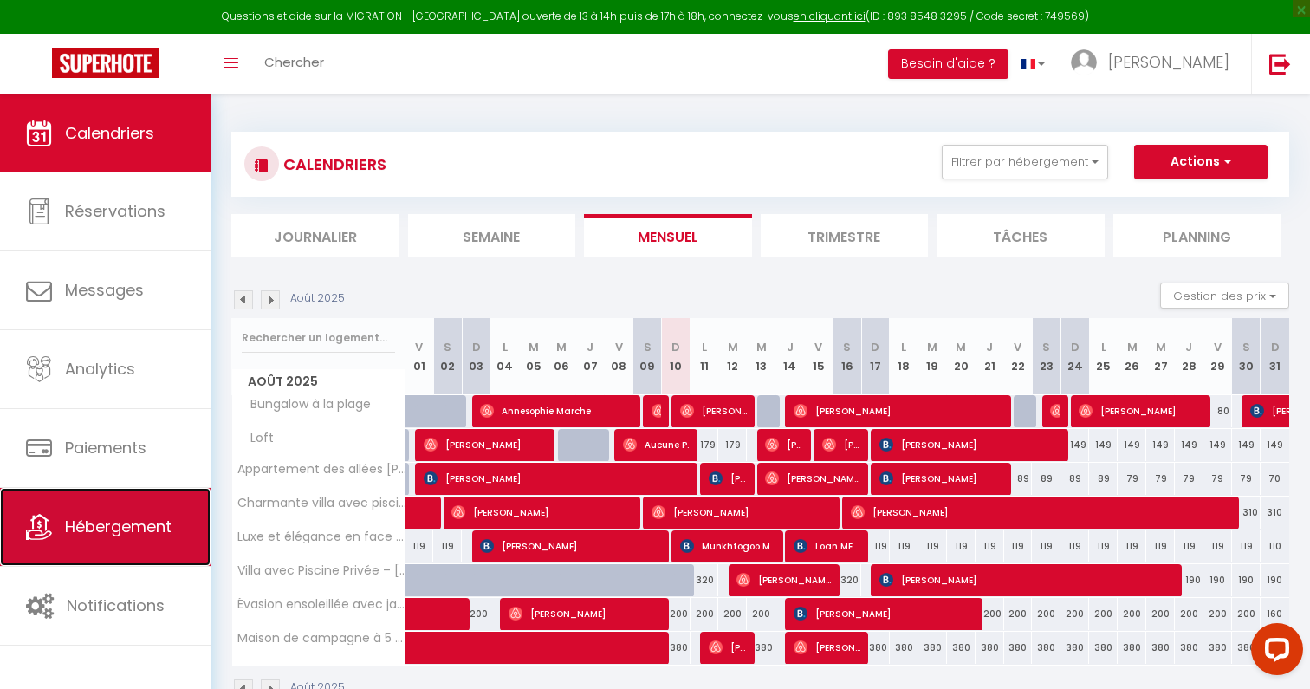
click at [152, 519] on span "Hébergement" at bounding box center [118, 527] width 107 height 22
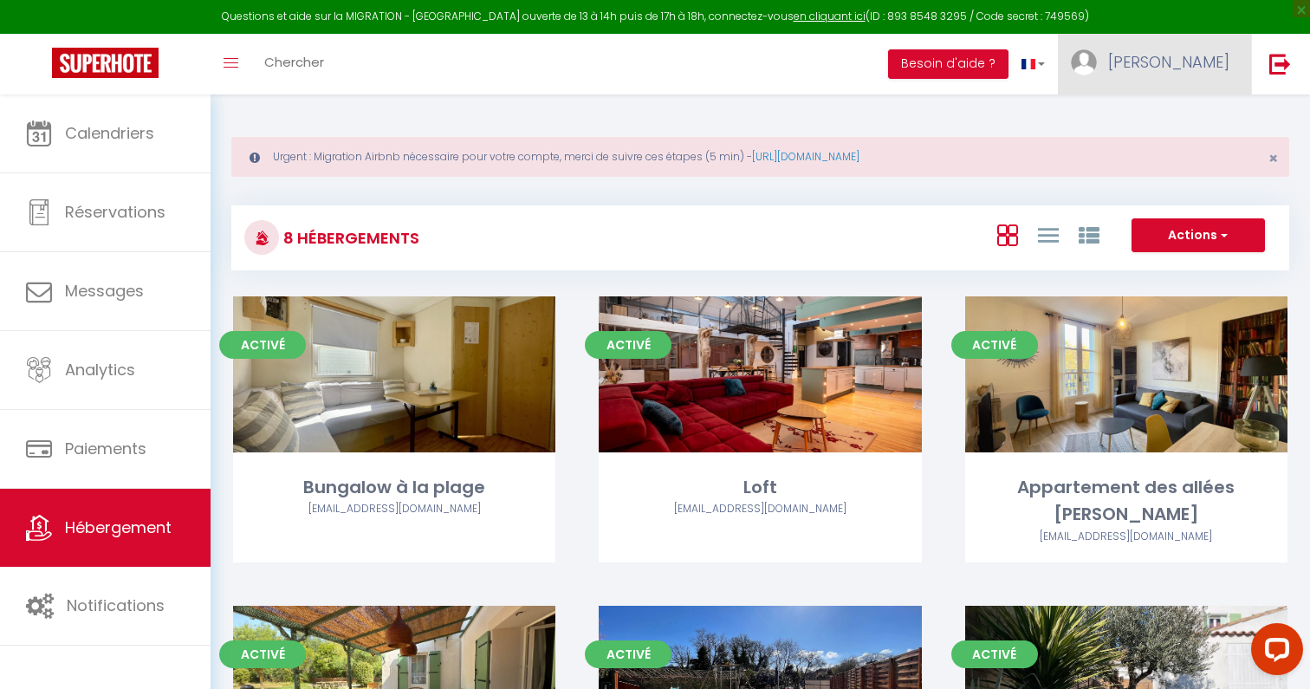
click at [1184, 74] on link "Lucie" at bounding box center [1154, 64] width 193 height 61
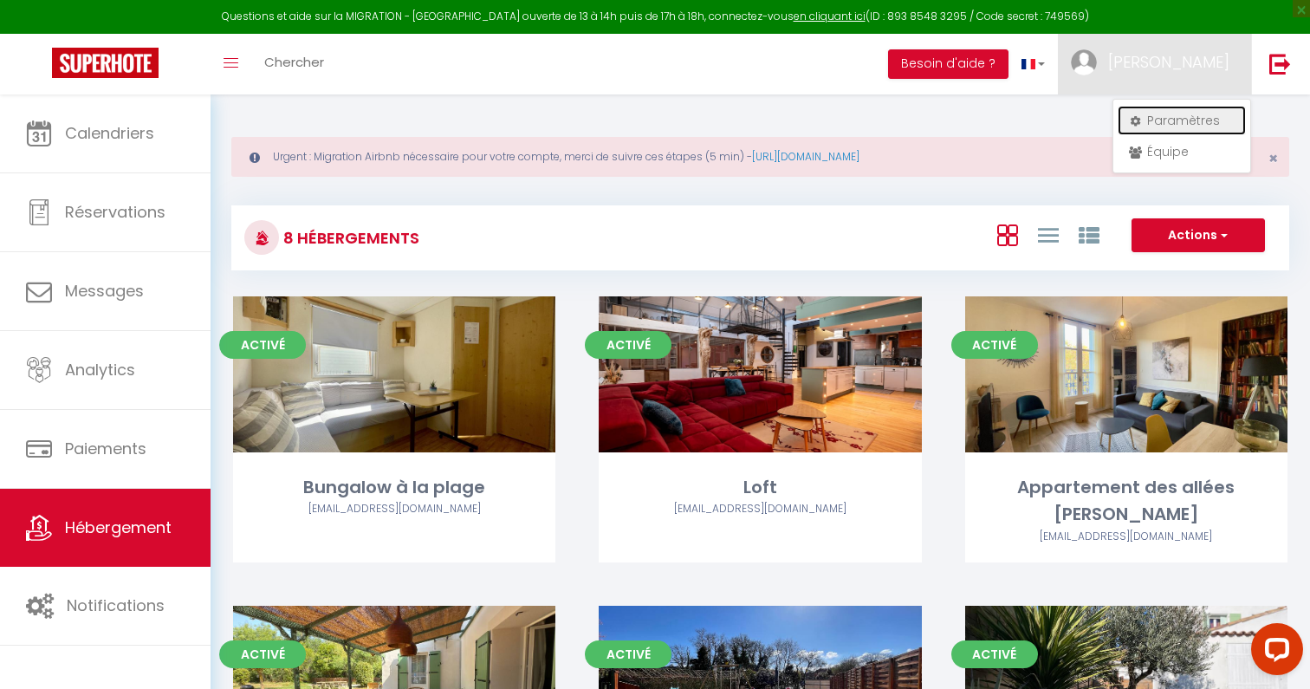
click at [1175, 118] on link "Paramètres" at bounding box center [1182, 120] width 128 height 29
select select "28"
select select "fr"
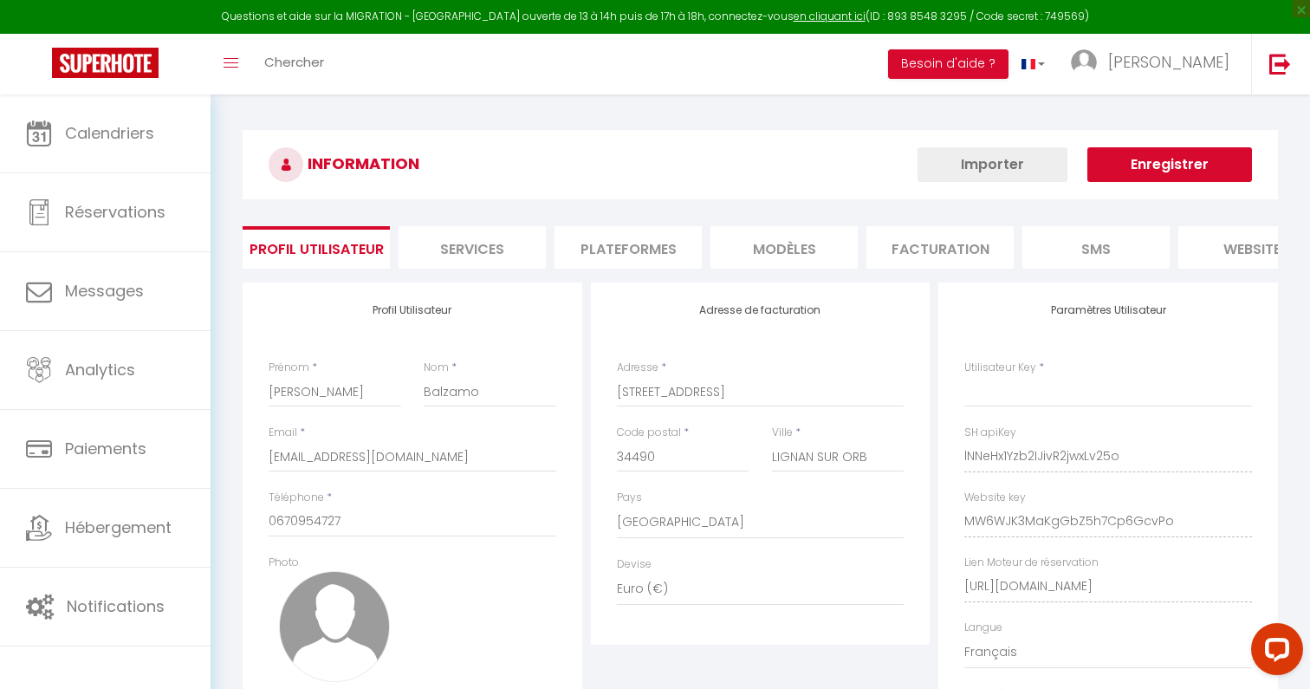
type input "lNNeHx1Yzb2IJivR2jwxLv25o"
type input "MW6WJK3MaKgGbZ5h7Cp6GcvPo"
type input "https://app.superhote.com/#/get-available-rentals/MW6WJK3MaKgGbZ5h7Cp6GcvPo"
select select "fr"
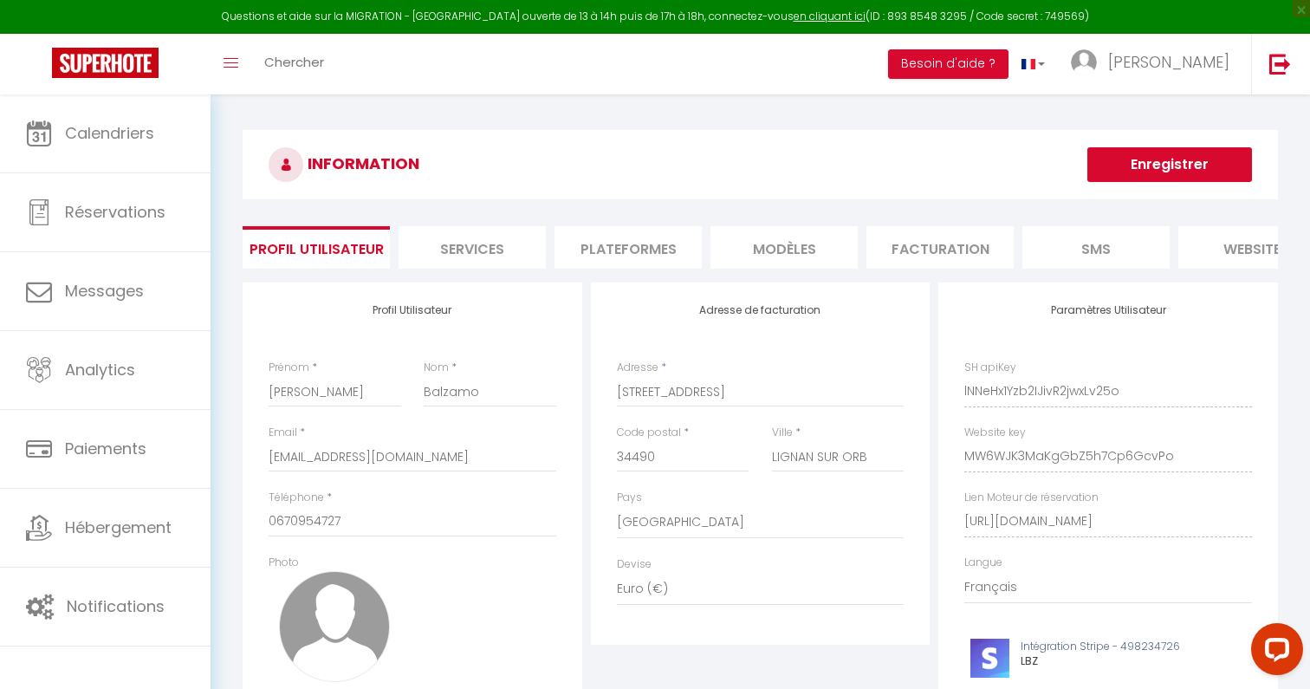
click at [615, 233] on li "Plateformes" at bounding box center [628, 247] width 147 height 42
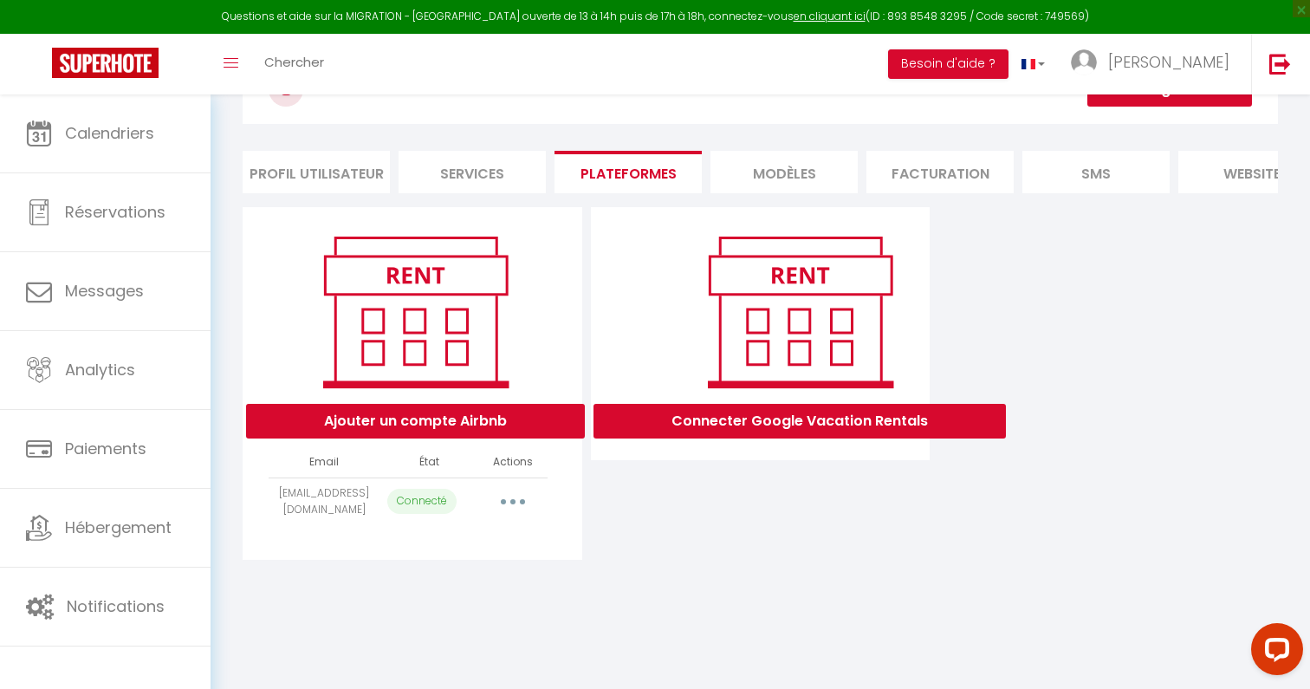
scroll to position [94, 0]
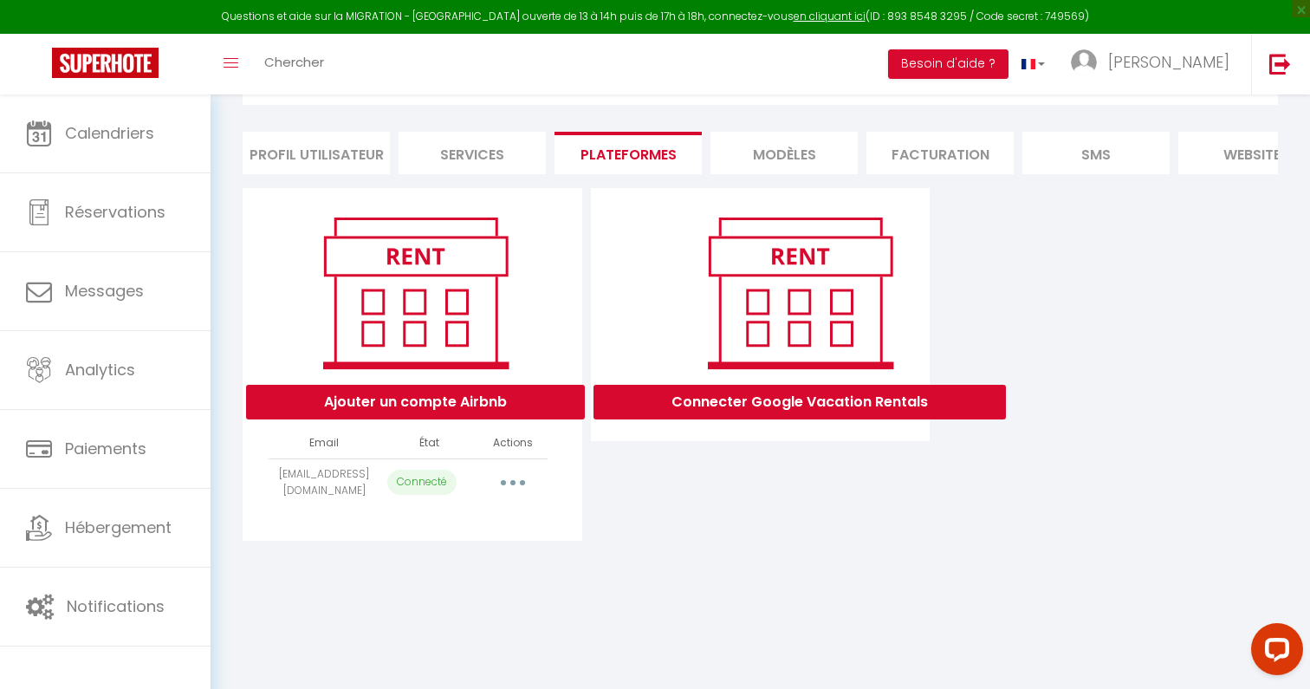
click at [516, 483] on button "button" at bounding box center [513, 483] width 49 height 28
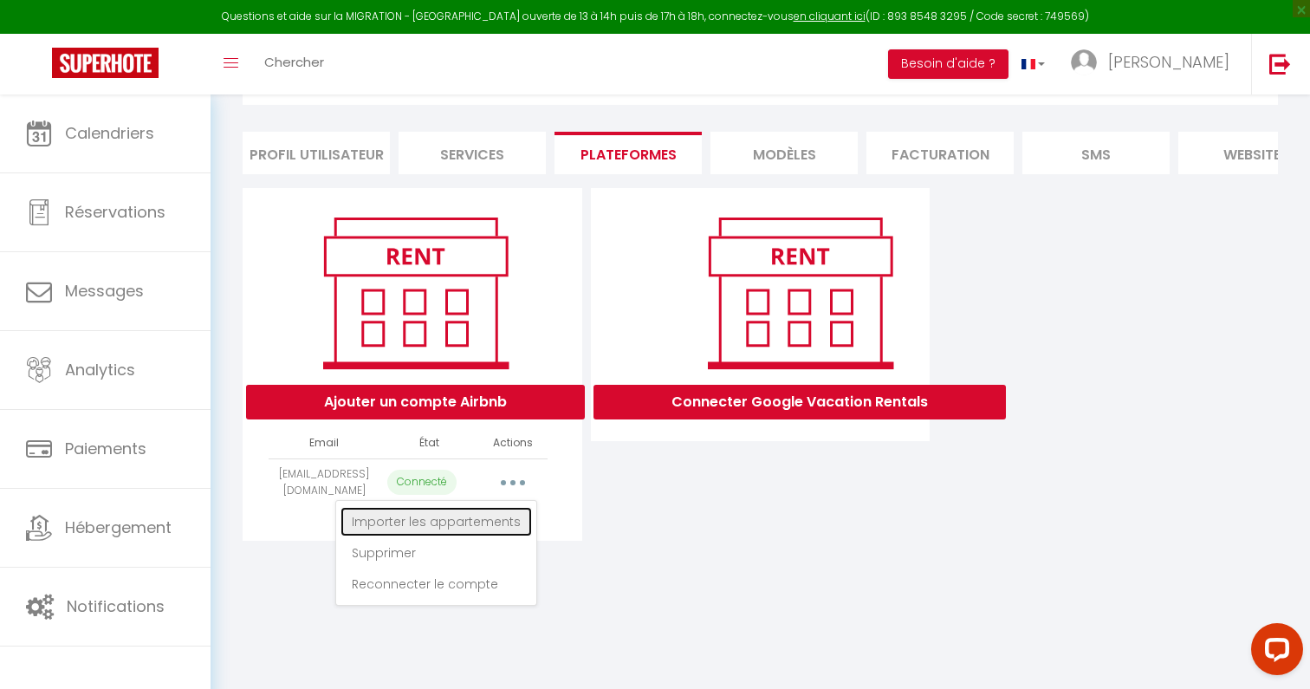
click at [512, 516] on link "Importer les appartements" at bounding box center [436, 521] width 191 height 29
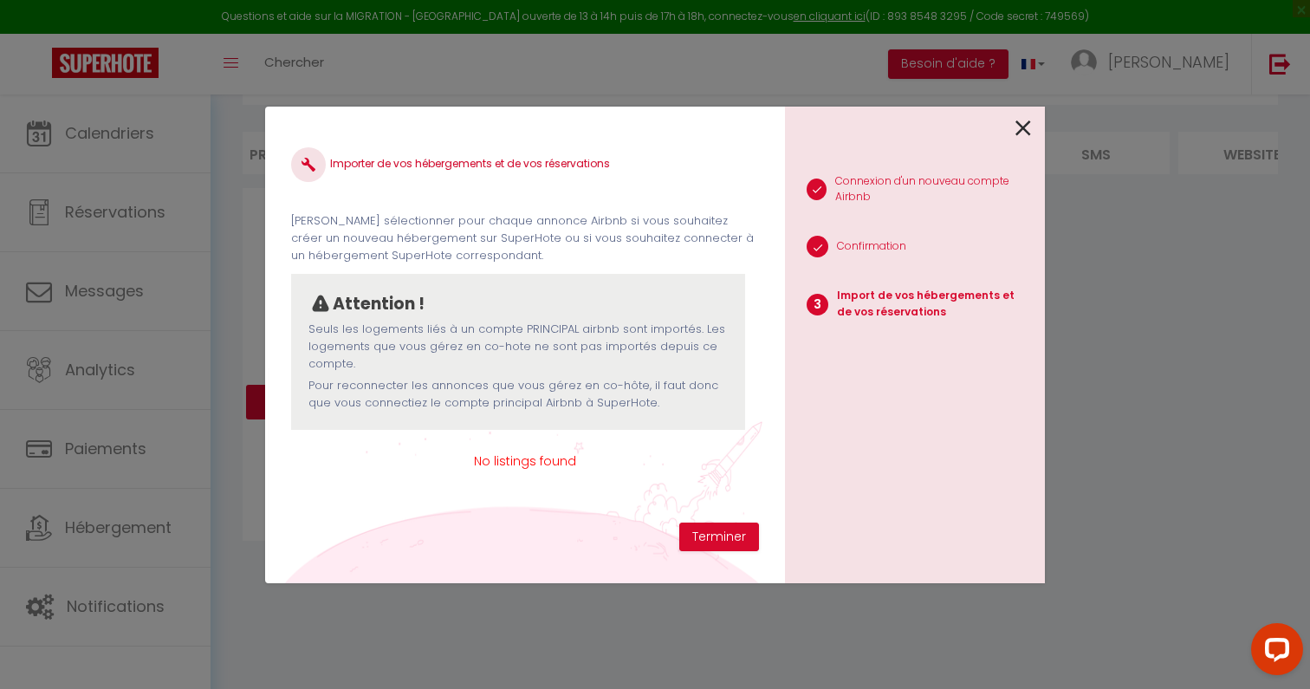
click at [1018, 121] on icon at bounding box center [1023, 128] width 16 height 26
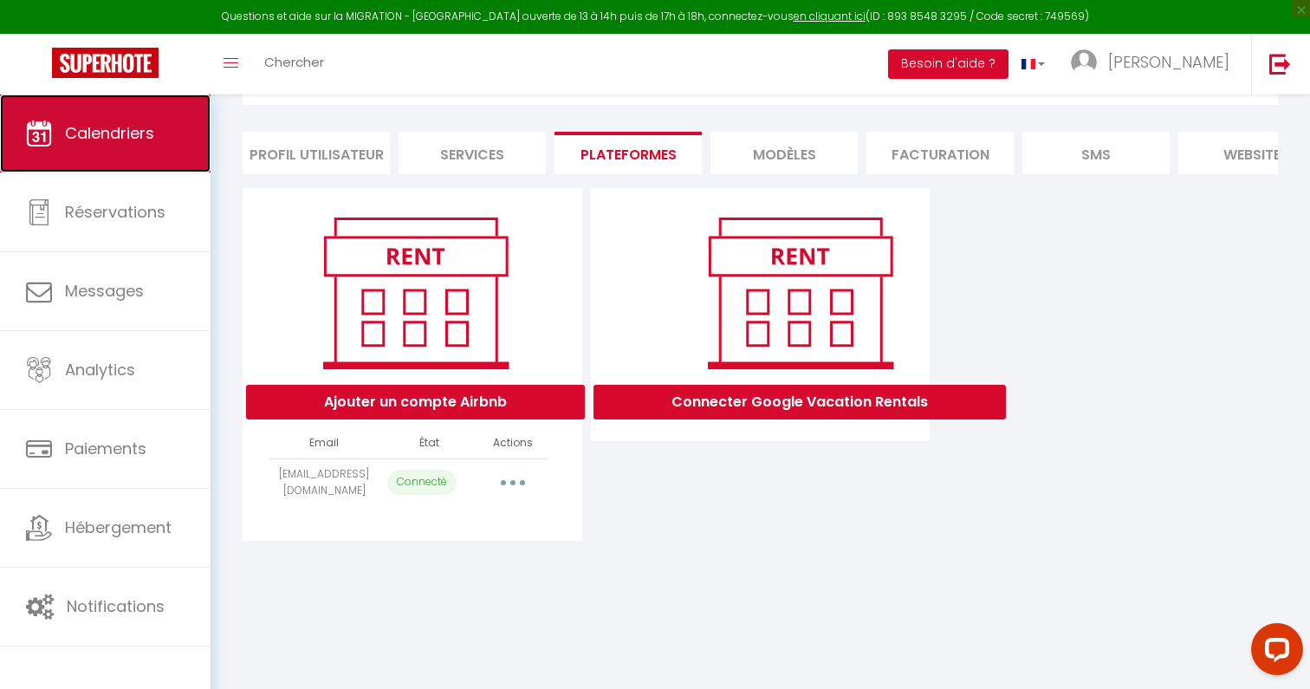
click at [126, 124] on span "Calendriers" at bounding box center [109, 133] width 89 height 22
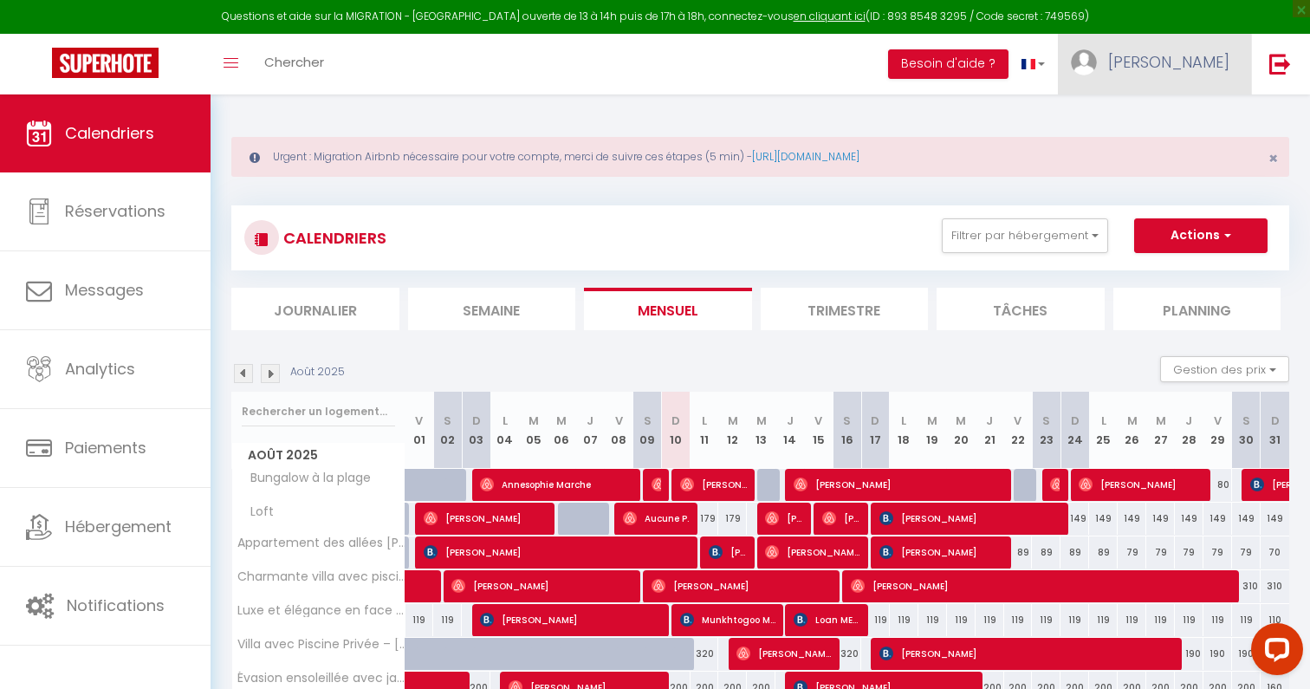
click at [1189, 64] on link "Lucie" at bounding box center [1154, 64] width 193 height 61
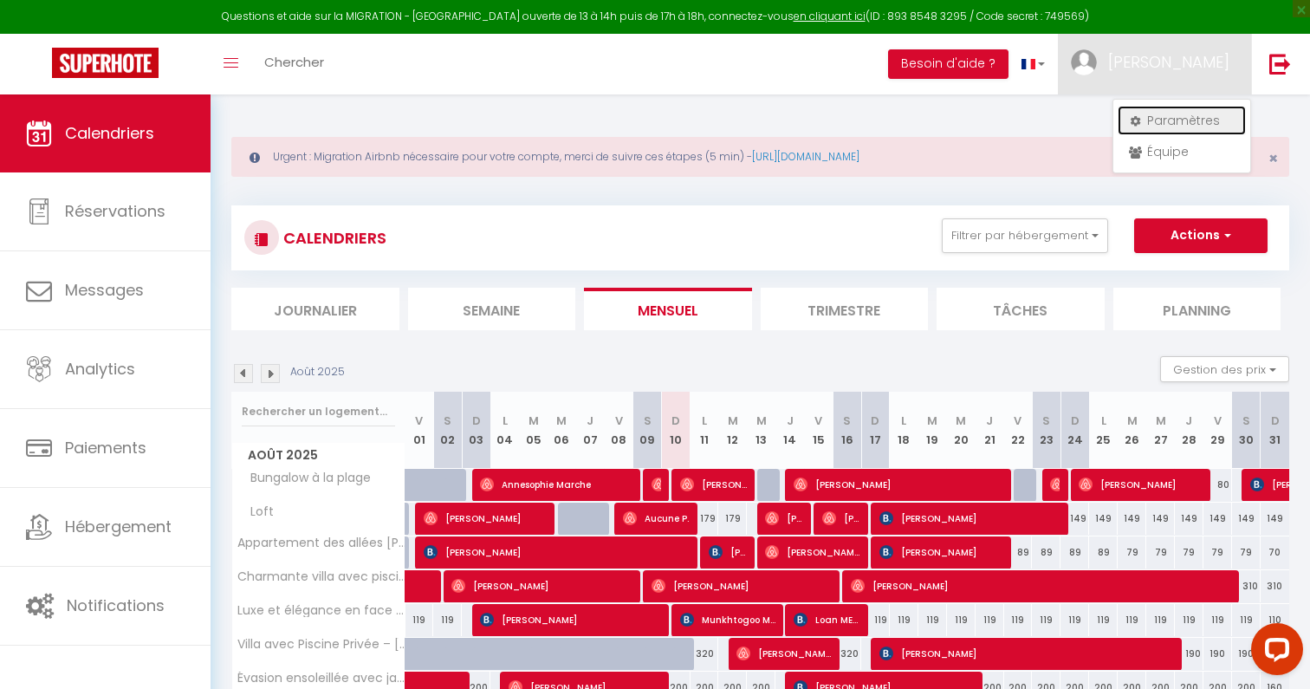
click at [1189, 127] on link "Paramètres" at bounding box center [1182, 120] width 128 height 29
select select "28"
select select "fr"
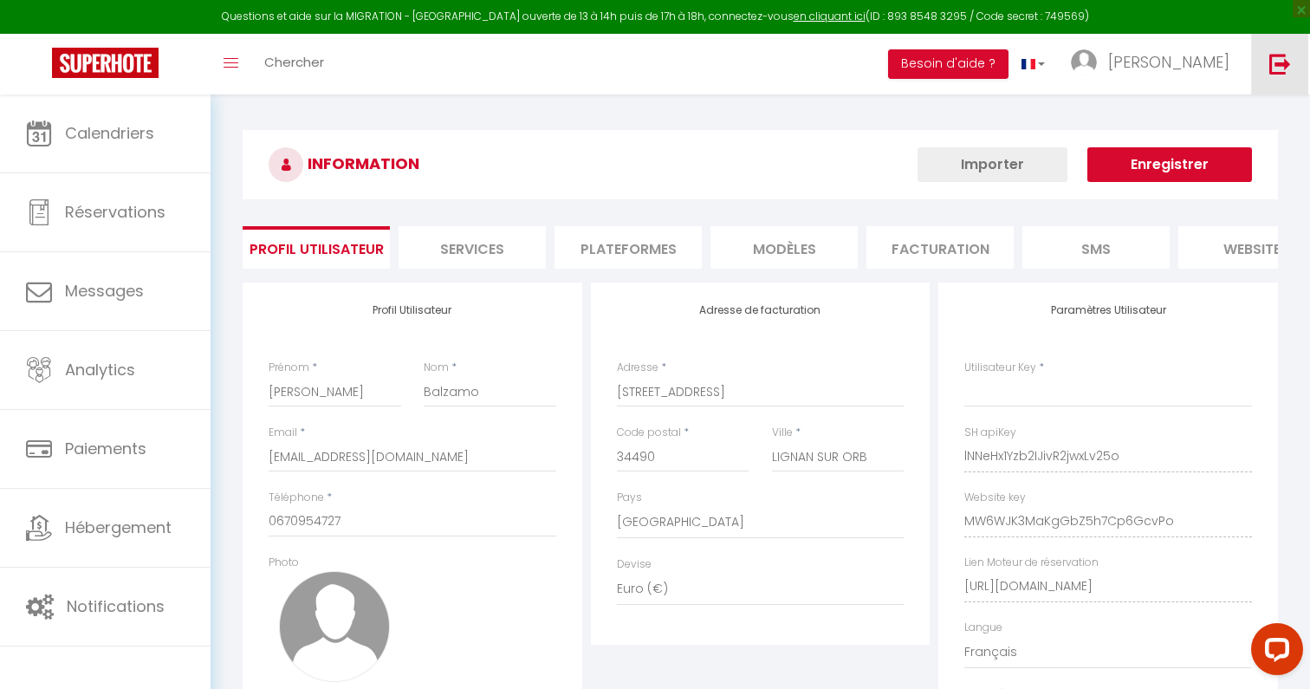
type input "lNNeHx1Yzb2IJivR2jwxLv25o"
type input "MW6WJK3MaKgGbZ5h7Cp6GcvPo"
type input "https://app.superhote.com/#/get-available-rentals/MW6WJK3MaKgGbZ5h7Cp6GcvPo"
select select "fr"
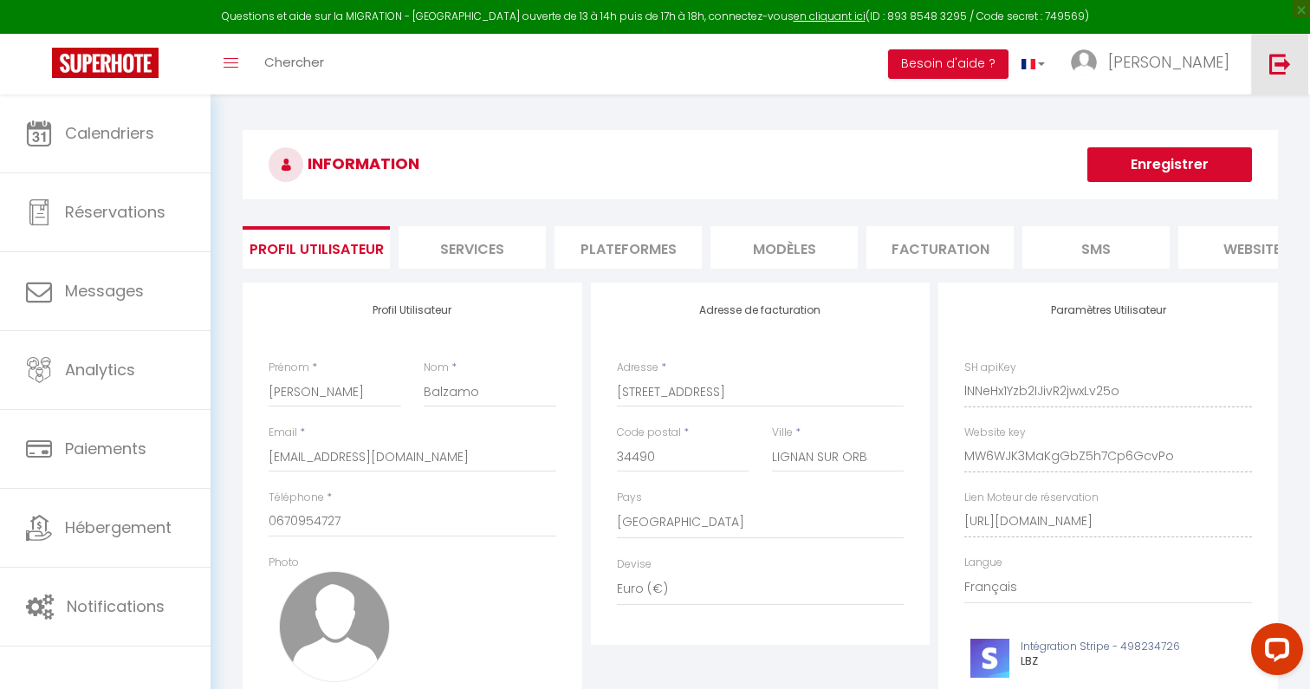
click at [1280, 59] on img at bounding box center [1280, 64] width 22 height 22
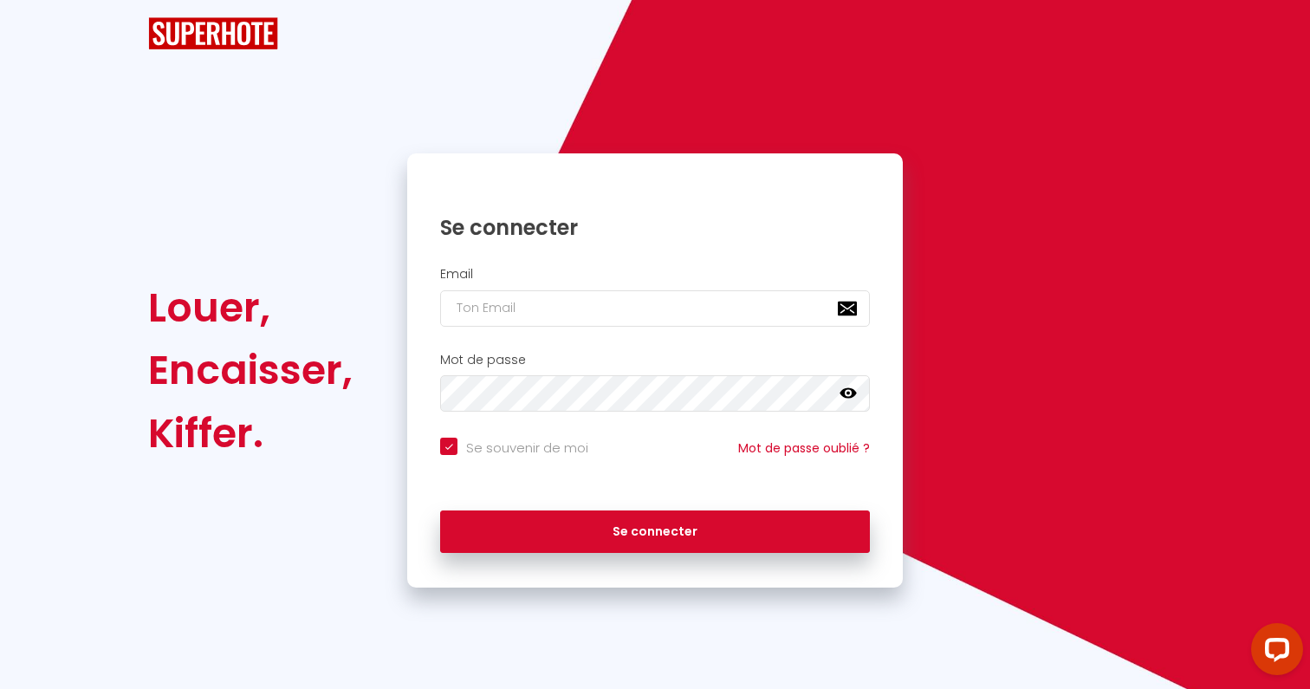
checkbox input "true"
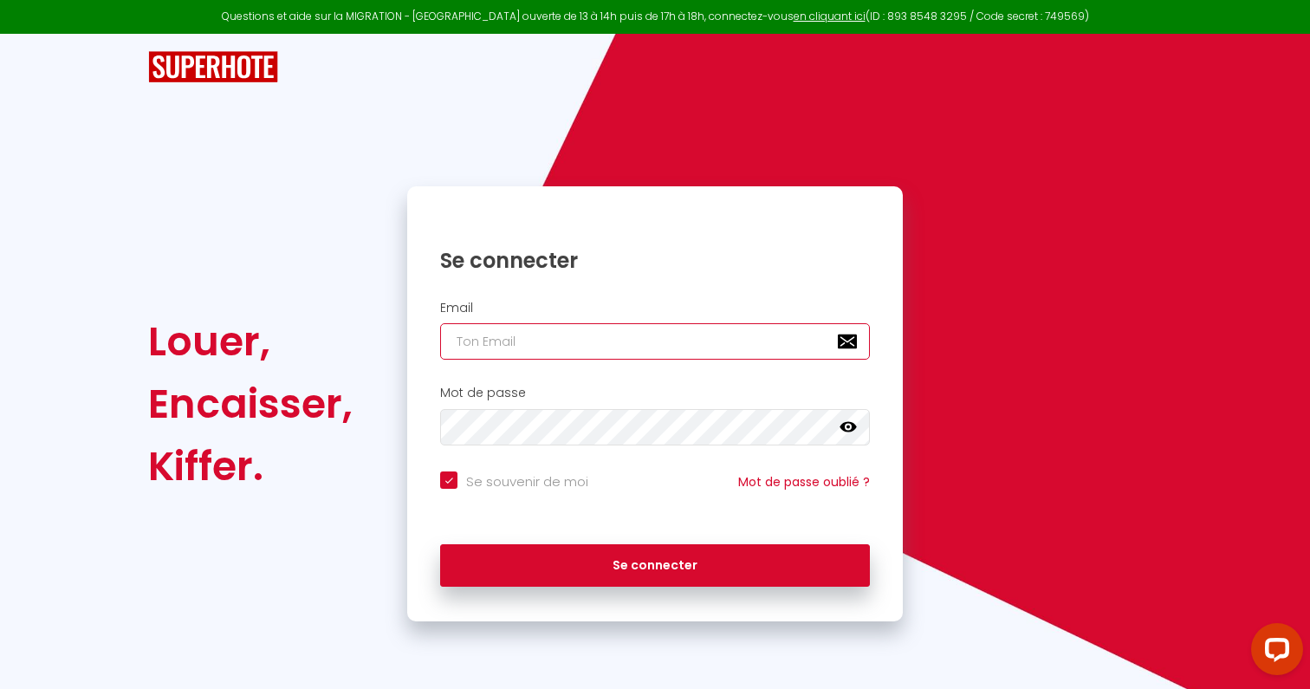
click at [543, 334] on input "email" at bounding box center [655, 341] width 430 height 36
paste input "luciebalzamo@yahoo.fr"
type input "luciebalzamo@yahoo.fr"
checkbox input "true"
type input "luciebalzamo@yahoo.fr"
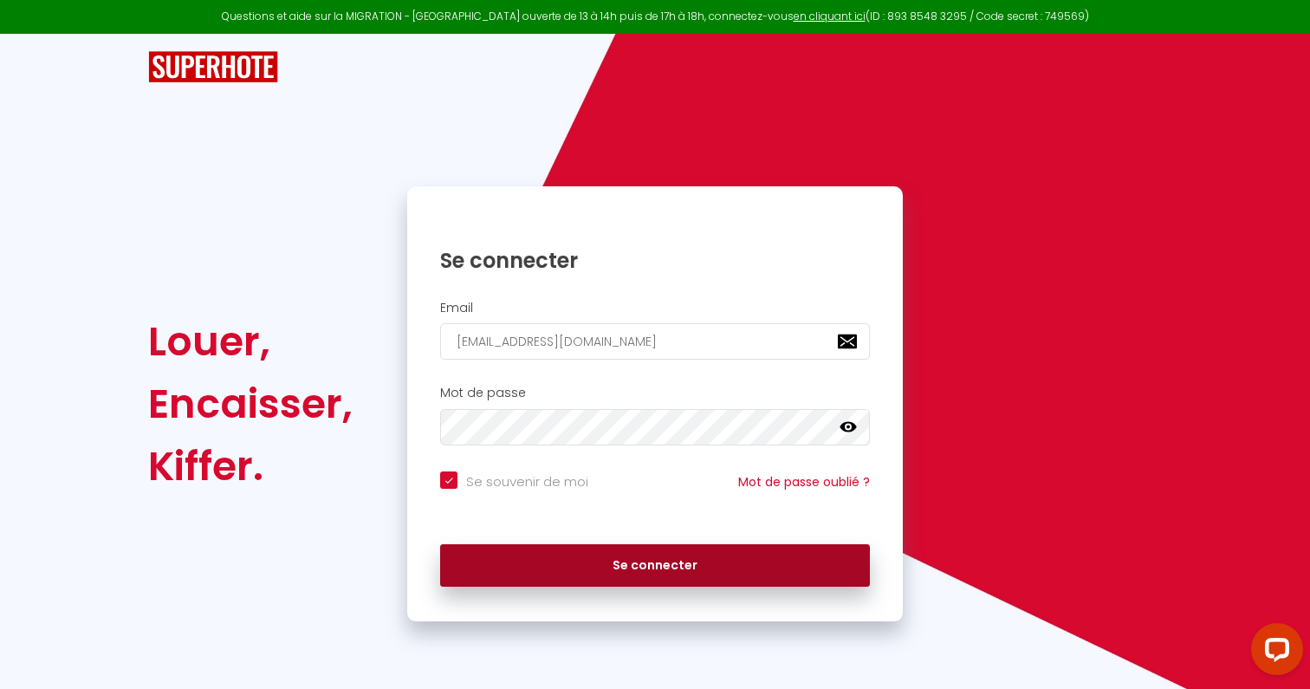
click at [557, 557] on button "Se connecter" at bounding box center [655, 565] width 430 height 43
checkbox input "true"
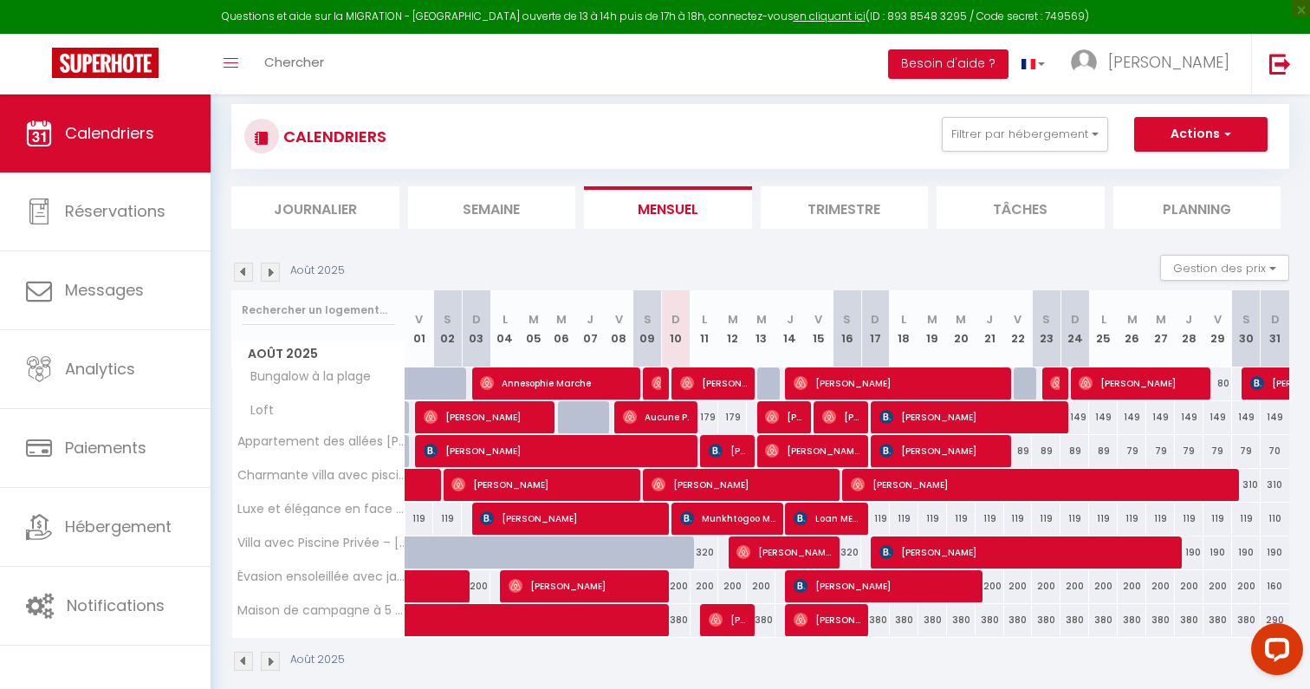
scroll to position [107, 0]
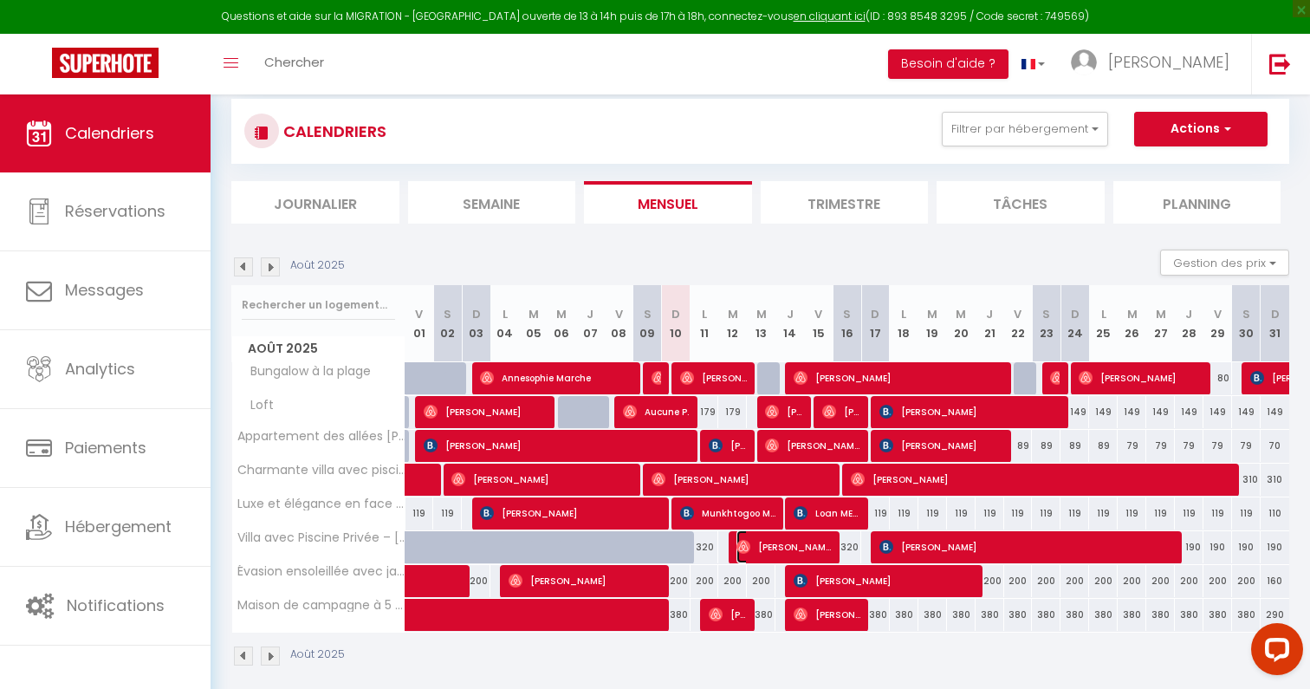
click at [761, 552] on span "Victor Hilinger" at bounding box center [783, 546] width 95 height 33
select select "OK"
select select "0"
select select "1"
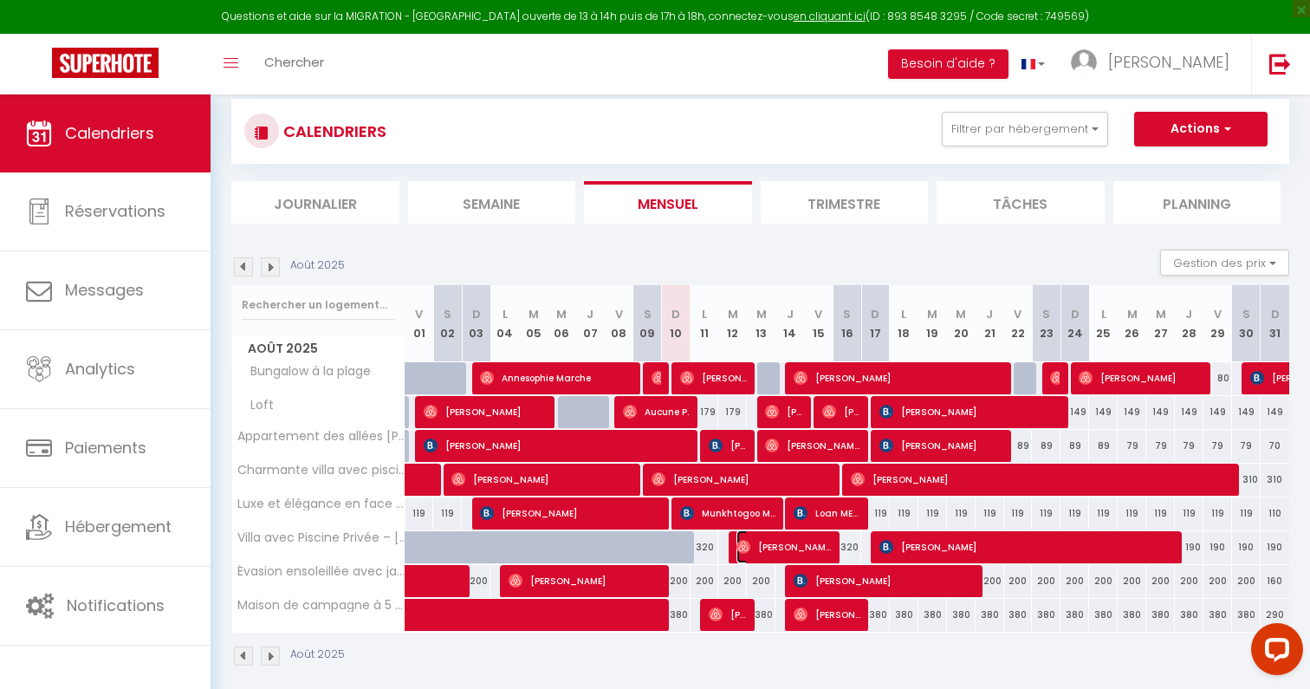
select select "1"
select select
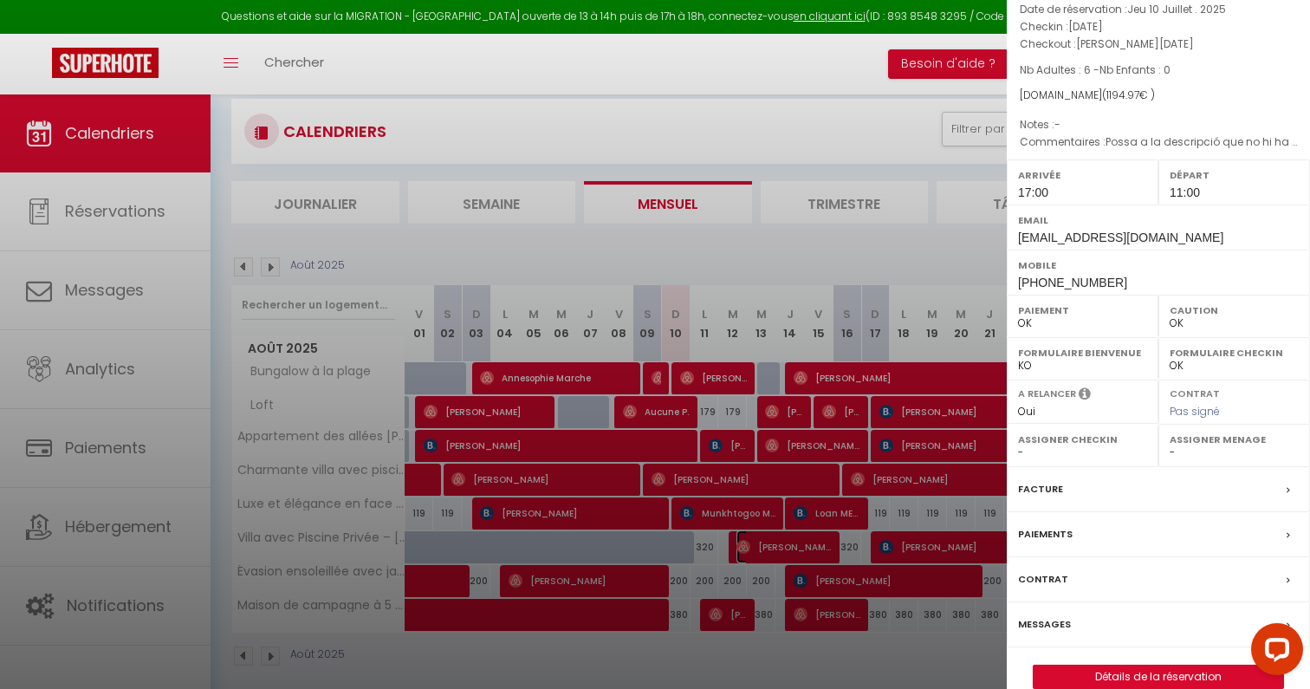
scroll to position [119, 0]
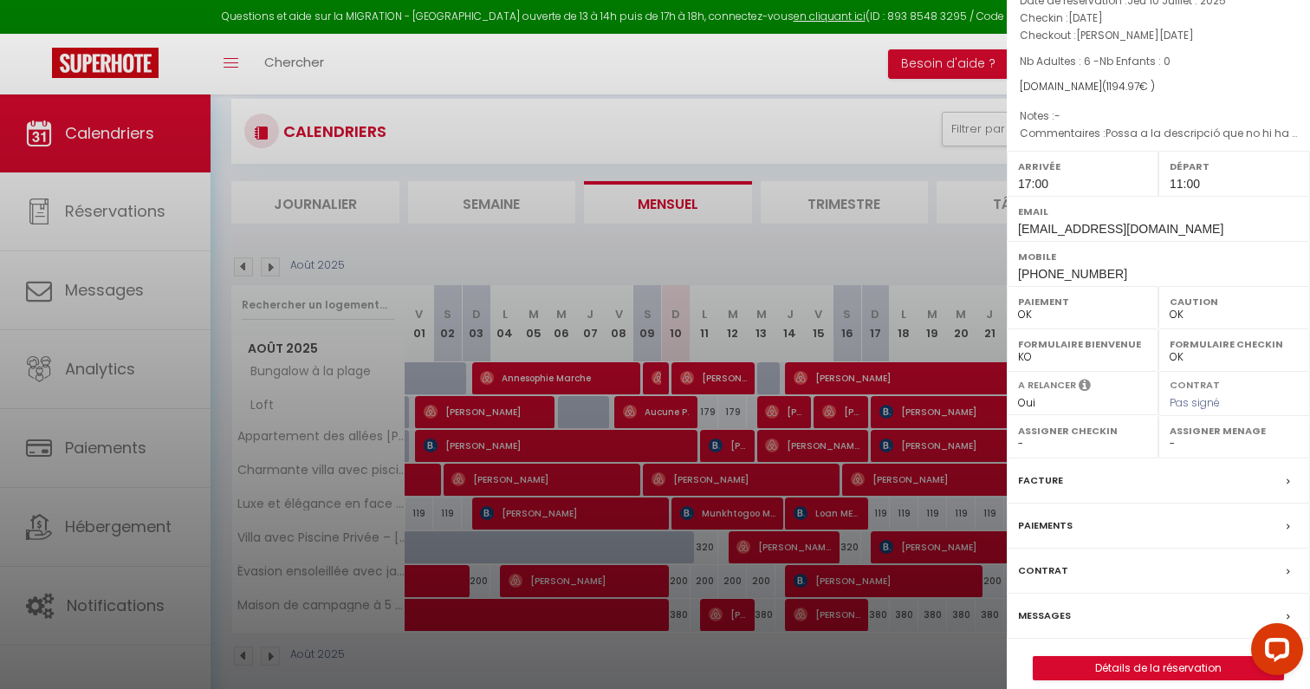
click at [1053, 607] on label "Messages" at bounding box center [1044, 616] width 53 height 18
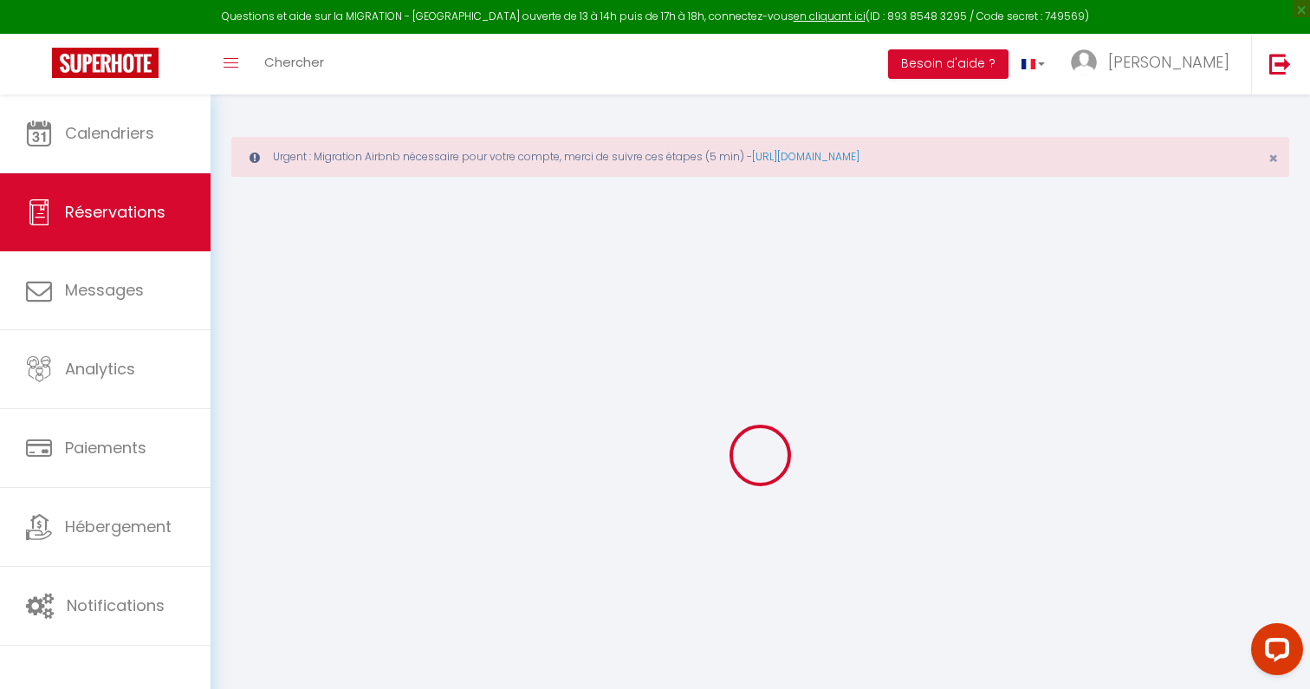
select select
checkbox input "false"
select select
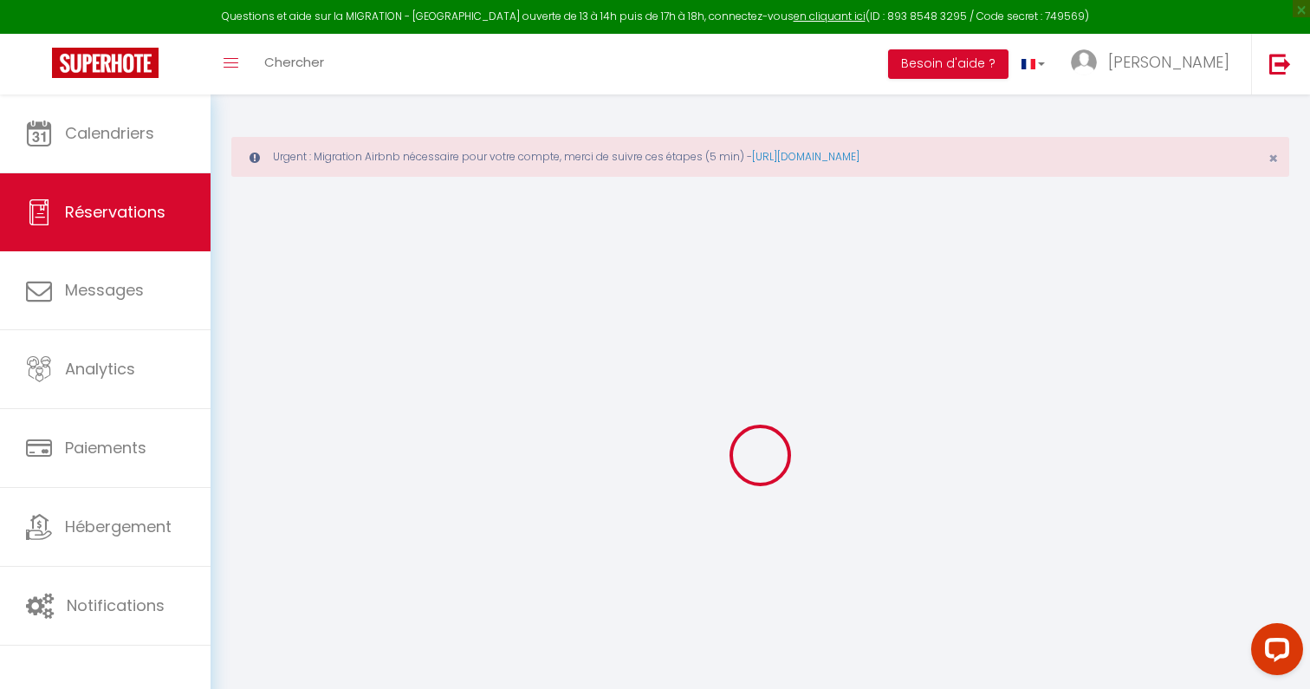
select select
checkbox input "false"
type textarea "Possa a la descripció que no hi ha aigua calenta…es cert?"
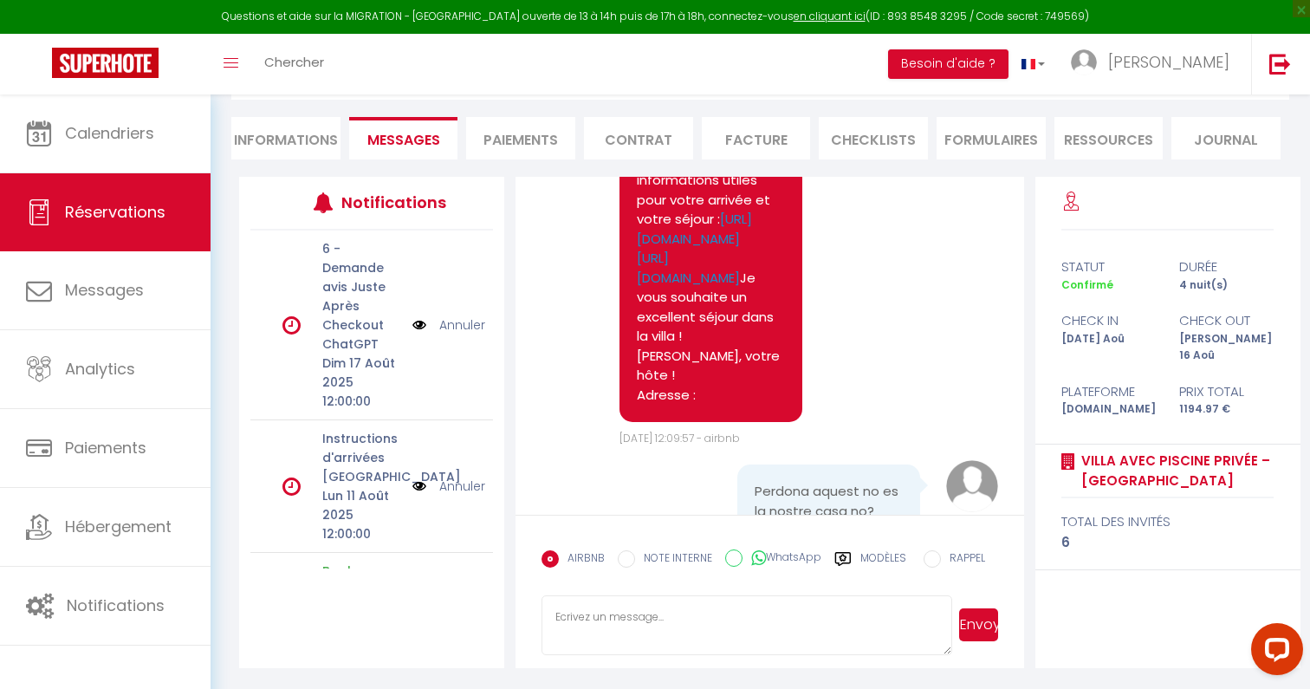
scroll to position [5334, 0]
click at [734, 245] on link "https://lbz-immo.my.canva.site/guide-d-accueil-loft" at bounding box center [694, 226] width 115 height 38
click at [734, 284] on link "https://welcomebienvenue.my.canva.site/guide-d-accueil-loft" at bounding box center [688, 265] width 103 height 38
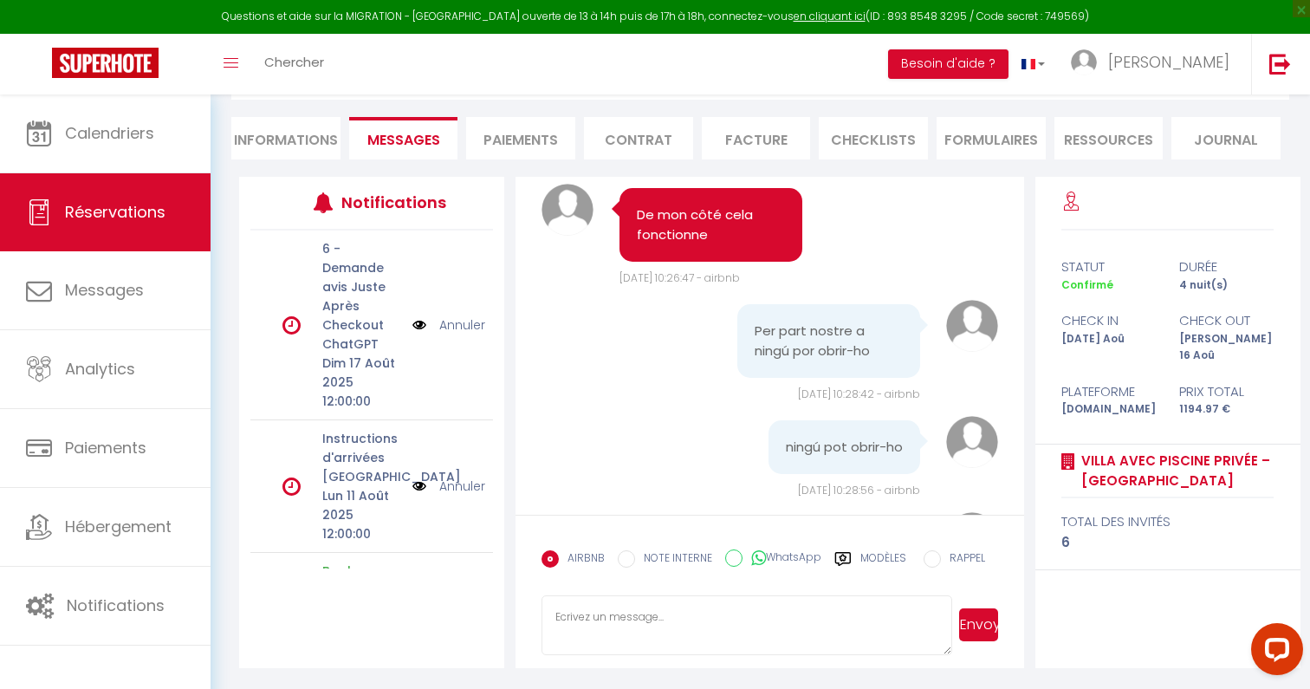
scroll to position [6903, 0]
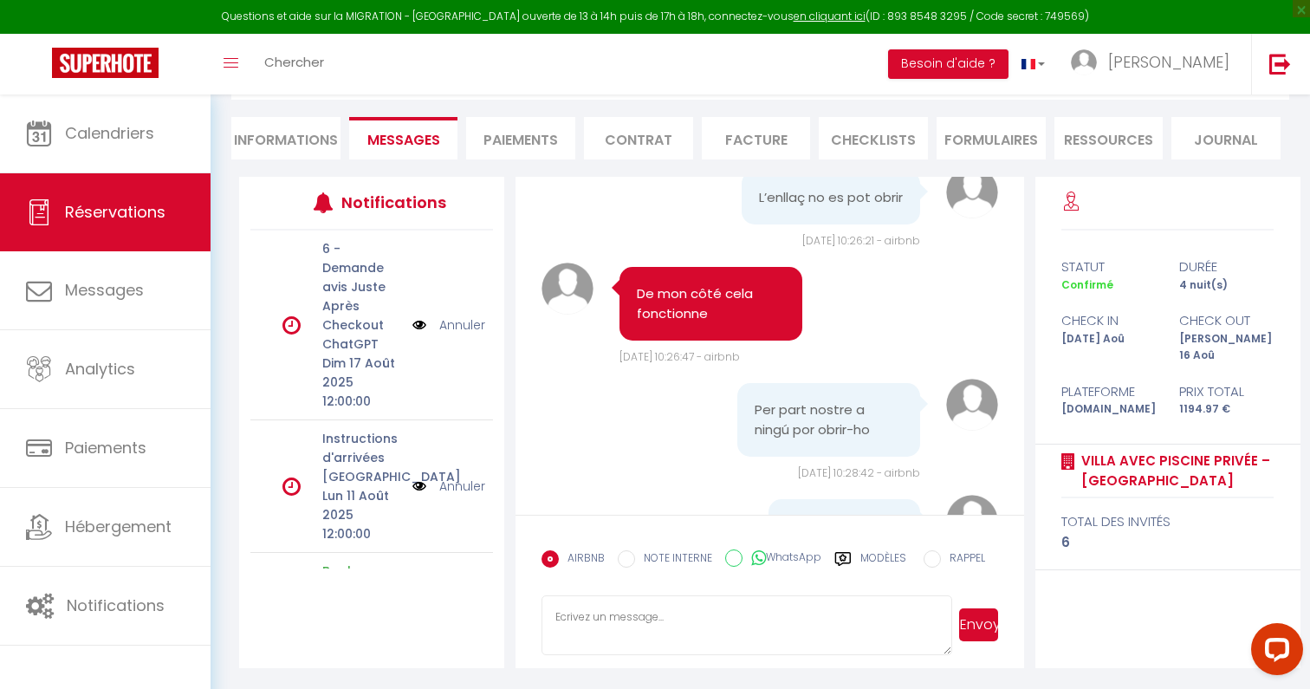
click at [701, 109] on link "https://welcomebienvenue.my.canva.site/book-capestang" at bounding box center [704, 100] width 135 height 18
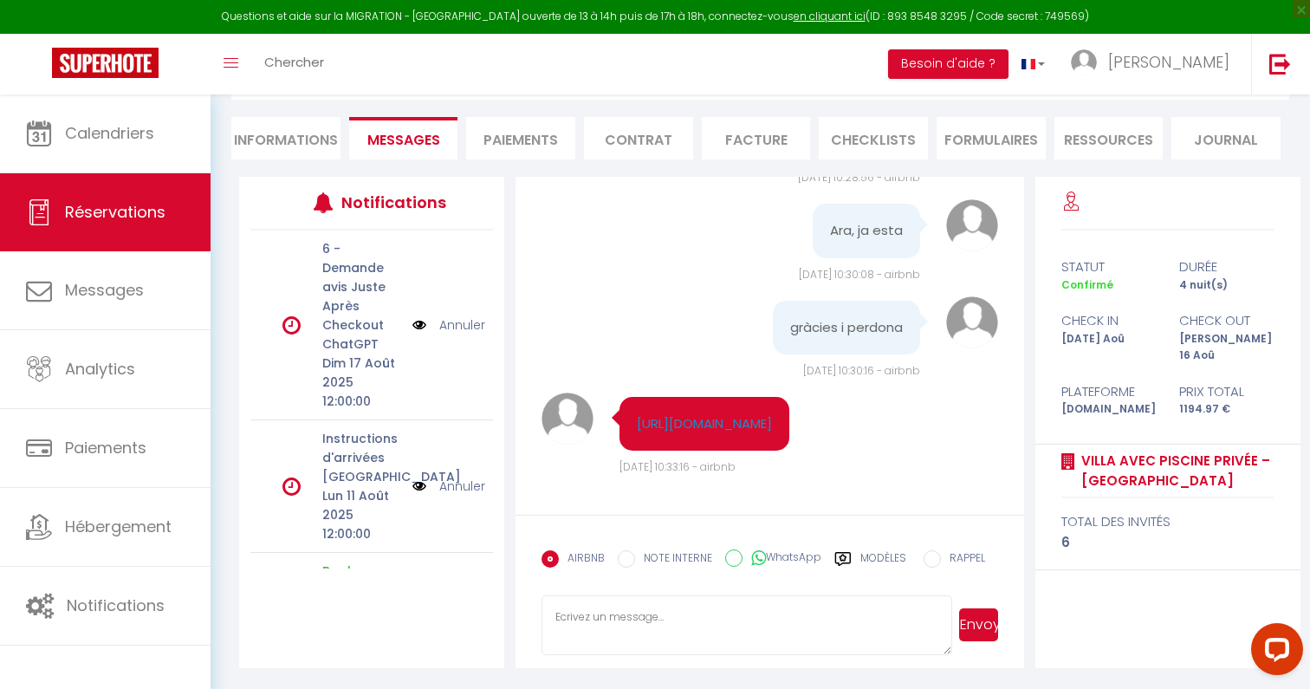
scroll to position [7510, 0]
click at [702, 414] on link "https://welcomebienvenue.my.canva.site/book-capestang" at bounding box center [704, 423] width 135 height 18
click at [801, 447] on div "https://welcomebienvenue.my.canva.site/book-capestang" at bounding box center [716, 428] width 228 height 63
click at [801, 442] on div "https://welcomebienvenue.my.canva.site/book-capestang" at bounding box center [716, 428] width 228 height 63
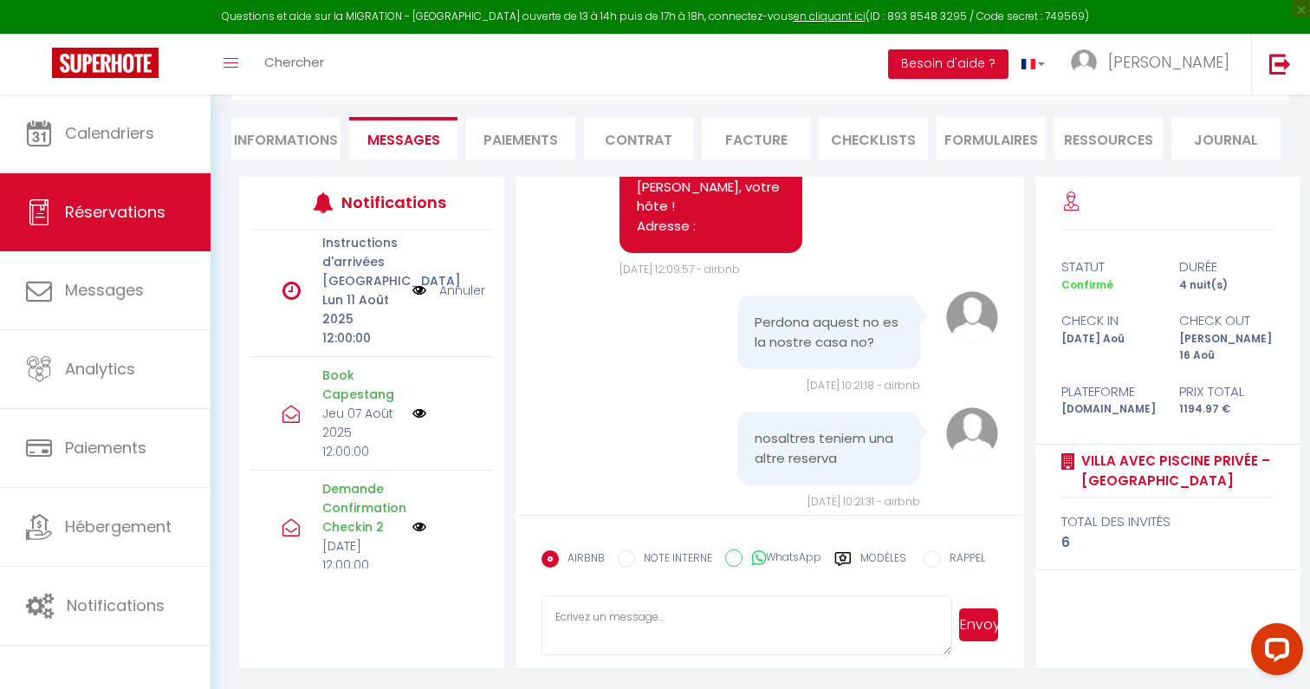
scroll to position [254, 0]
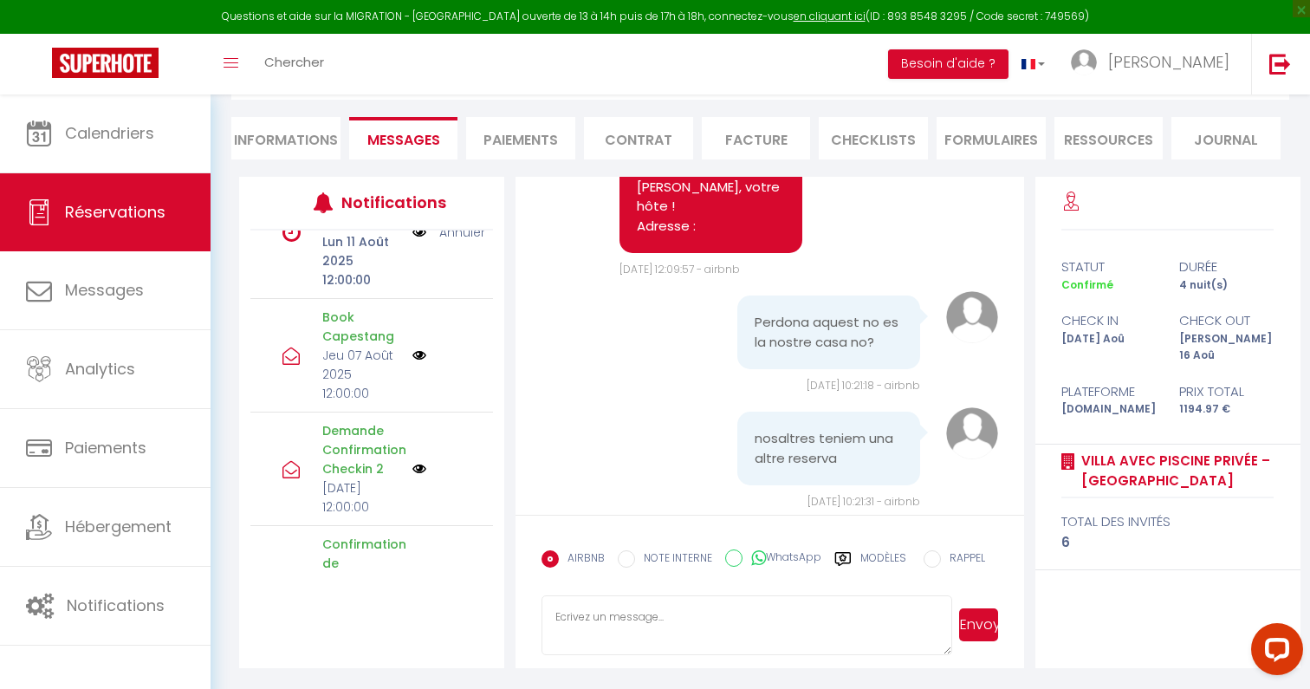
click at [420, 348] on img at bounding box center [419, 355] width 14 height 14
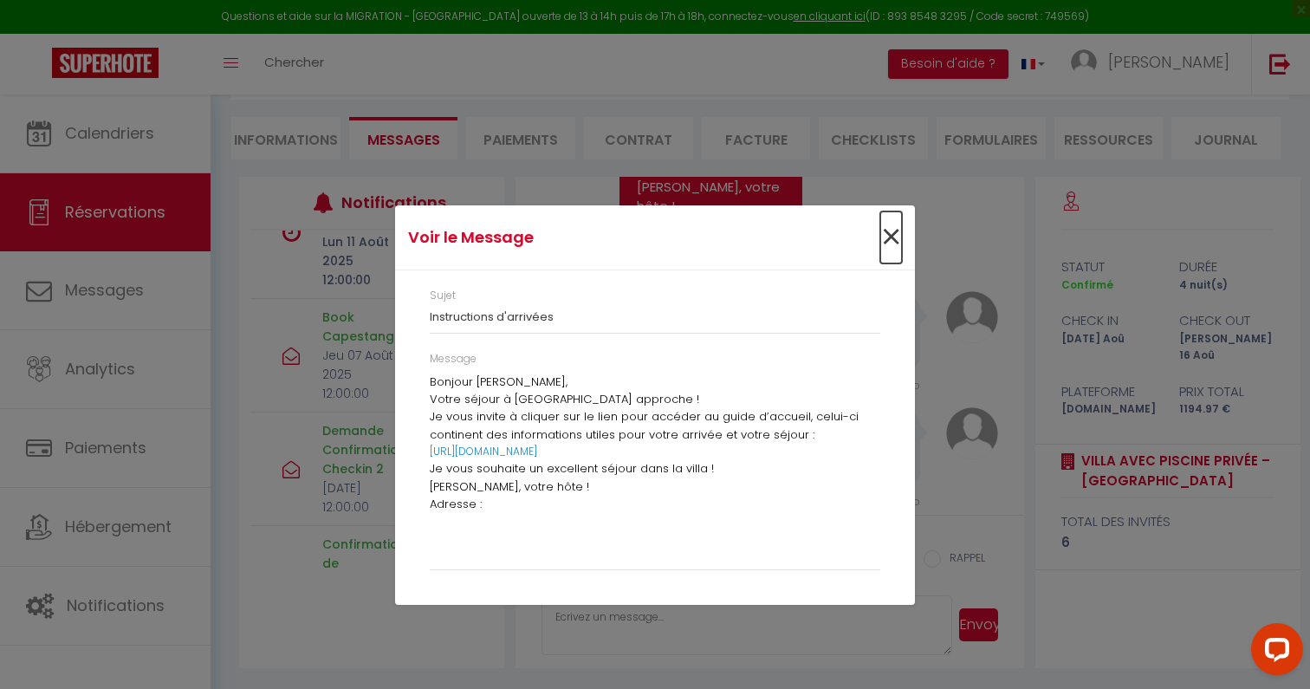
click at [887, 237] on span "×" at bounding box center [891, 237] width 22 height 52
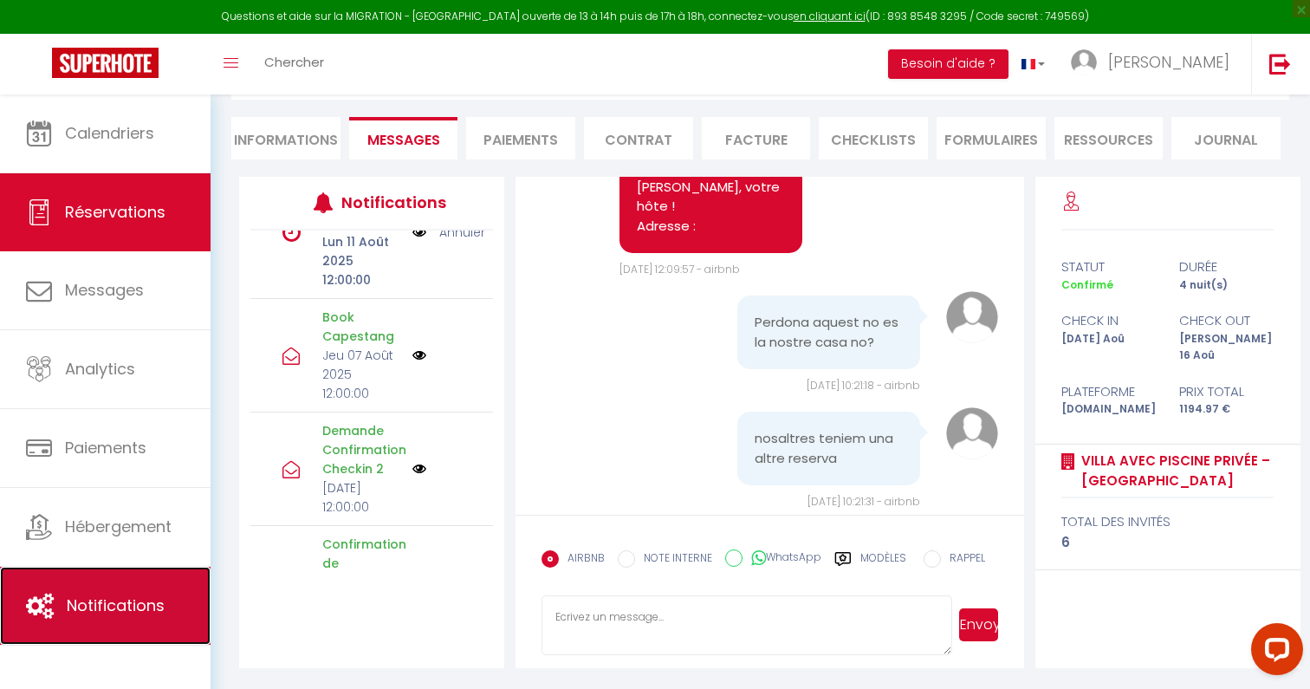
click at [65, 602] on link "Notifications" at bounding box center [105, 606] width 211 height 78
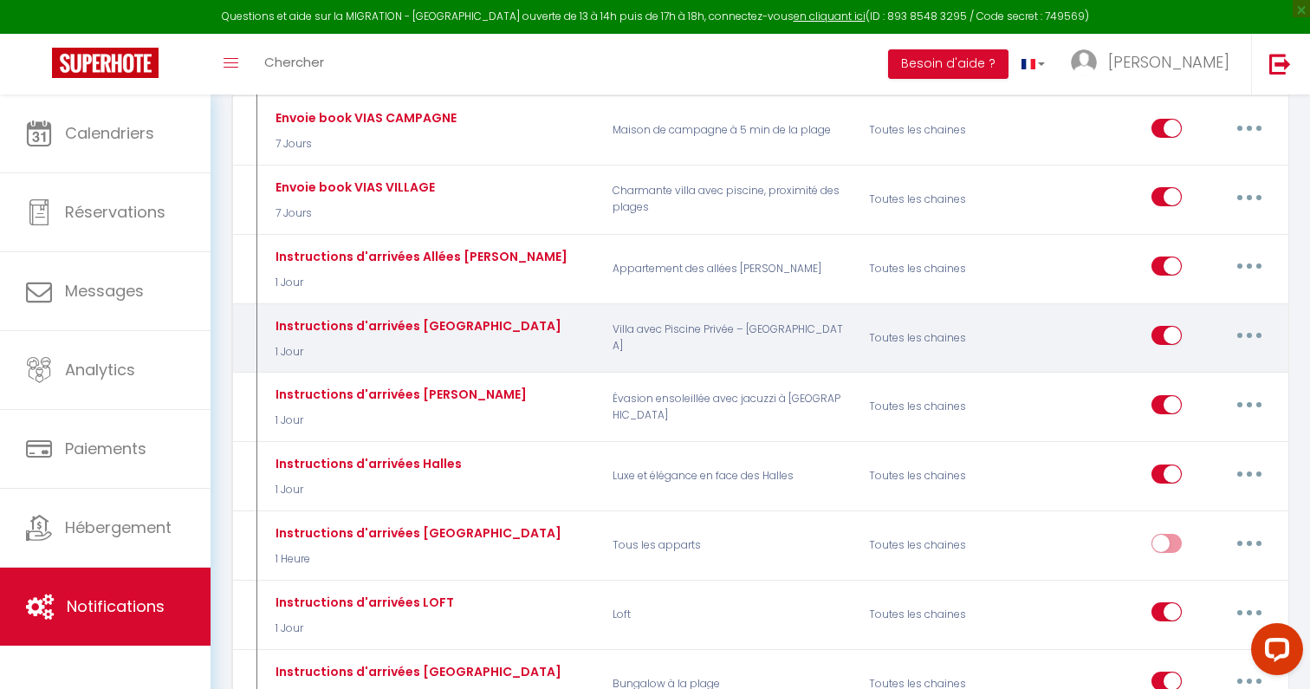
scroll to position [1234, 0]
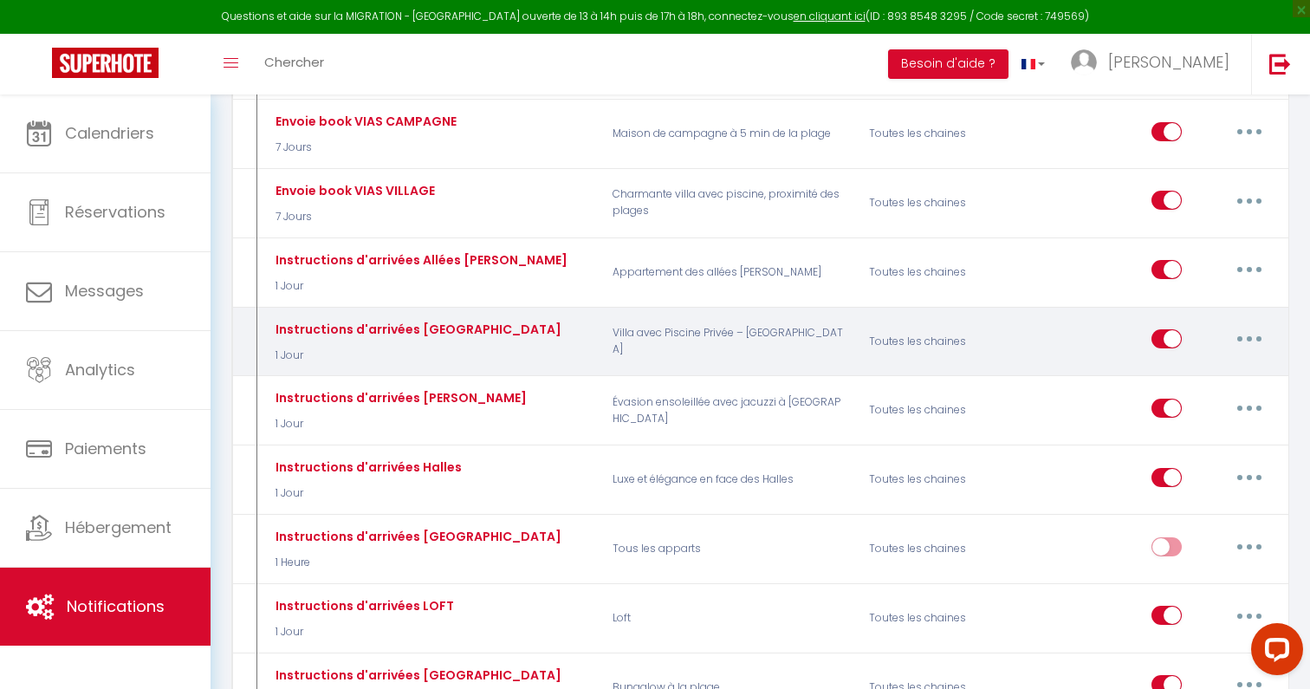
click at [1238, 325] on button "button" at bounding box center [1249, 339] width 49 height 28
click at [1217, 364] on link "Editer" at bounding box center [1204, 378] width 128 height 29
type input "Instructions d'arrivées Capestang"
select select "1 Jour"
select select
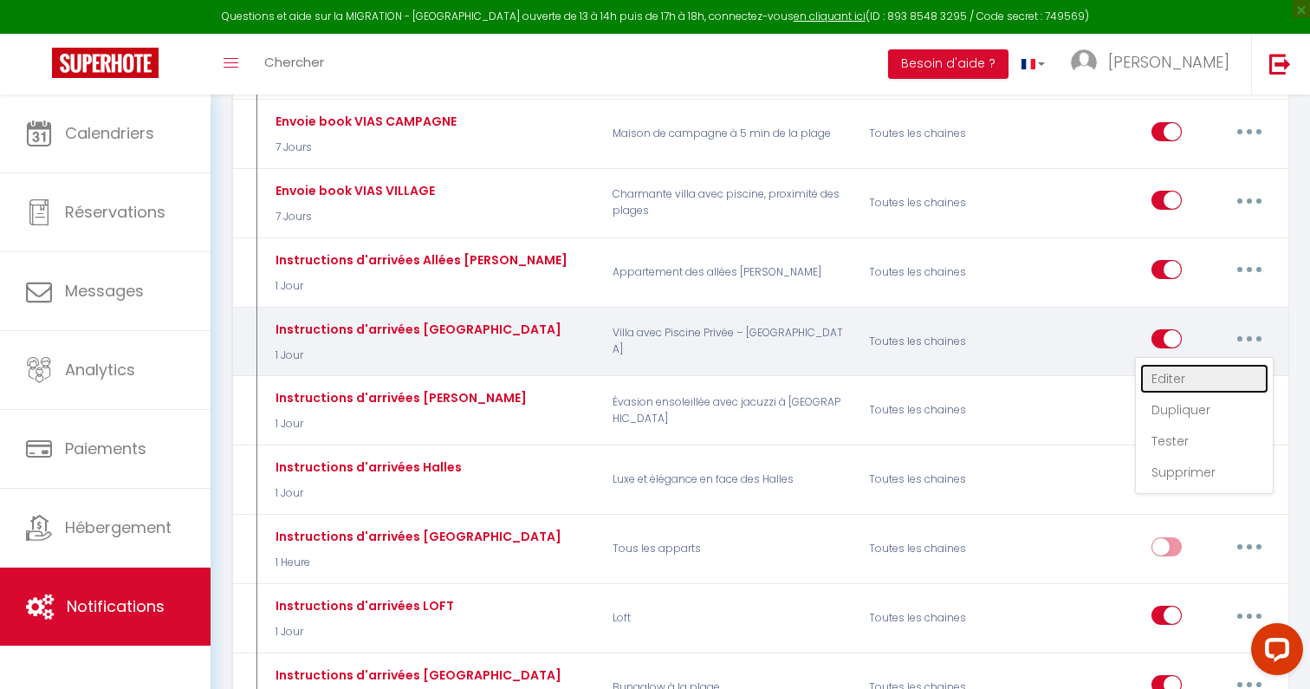
checkbox input "true"
checkbox input "false"
radio input "true"
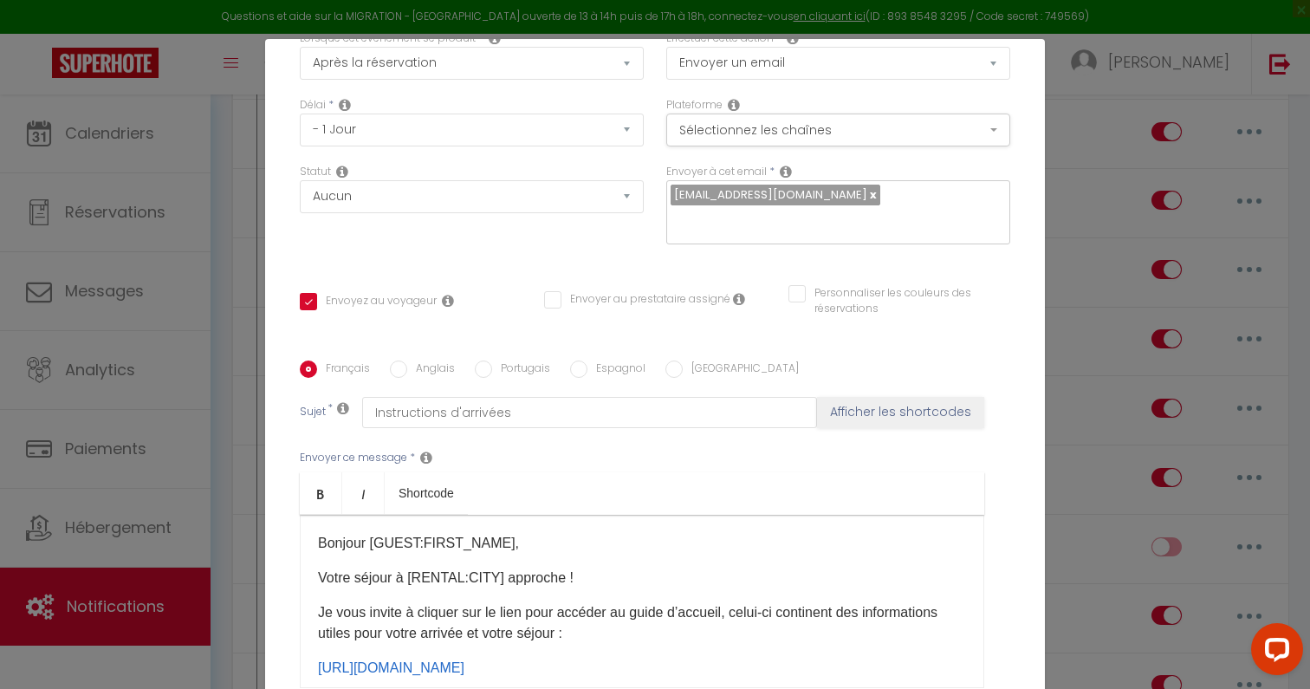
scroll to position [278, 0]
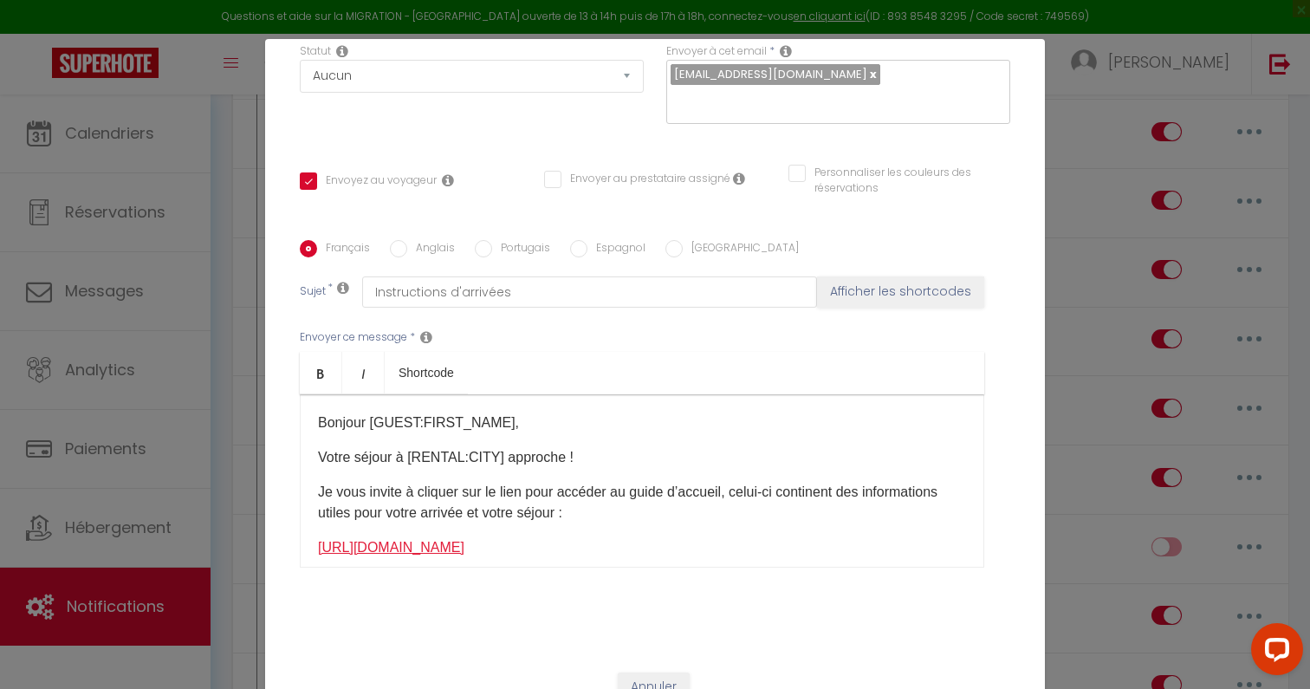
click at [464, 540] on link "https://welcomebienvenue.my.canva.site/book-capestang" at bounding box center [391, 547] width 146 height 15
drag, startPoint x: 694, startPoint y: 524, endPoint x: 315, endPoint y: 521, distance: 379.5
click at [315, 521] on div "Bonjour [GUEST:FIRST_NAME], Votre séjour à [RENTAL:CITY] approche ! Je vous inv…" at bounding box center [642, 480] width 685 height 173
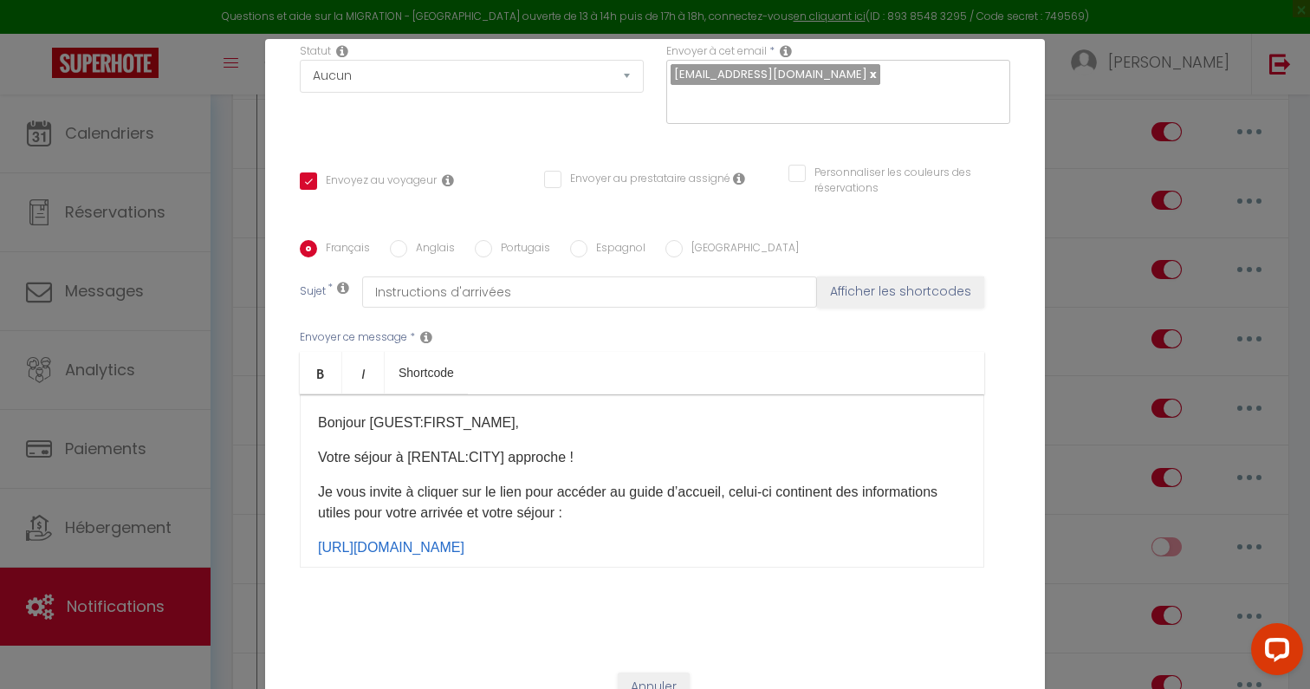
copy link "https://welcomebienvenue.my.canva.site/book-capestang"
click at [583, 276] on input "Instructions d'arrivées" at bounding box center [589, 291] width 455 height 31
type input "Instructions d'arrivées"
checkbox input "true"
checkbox input "false"
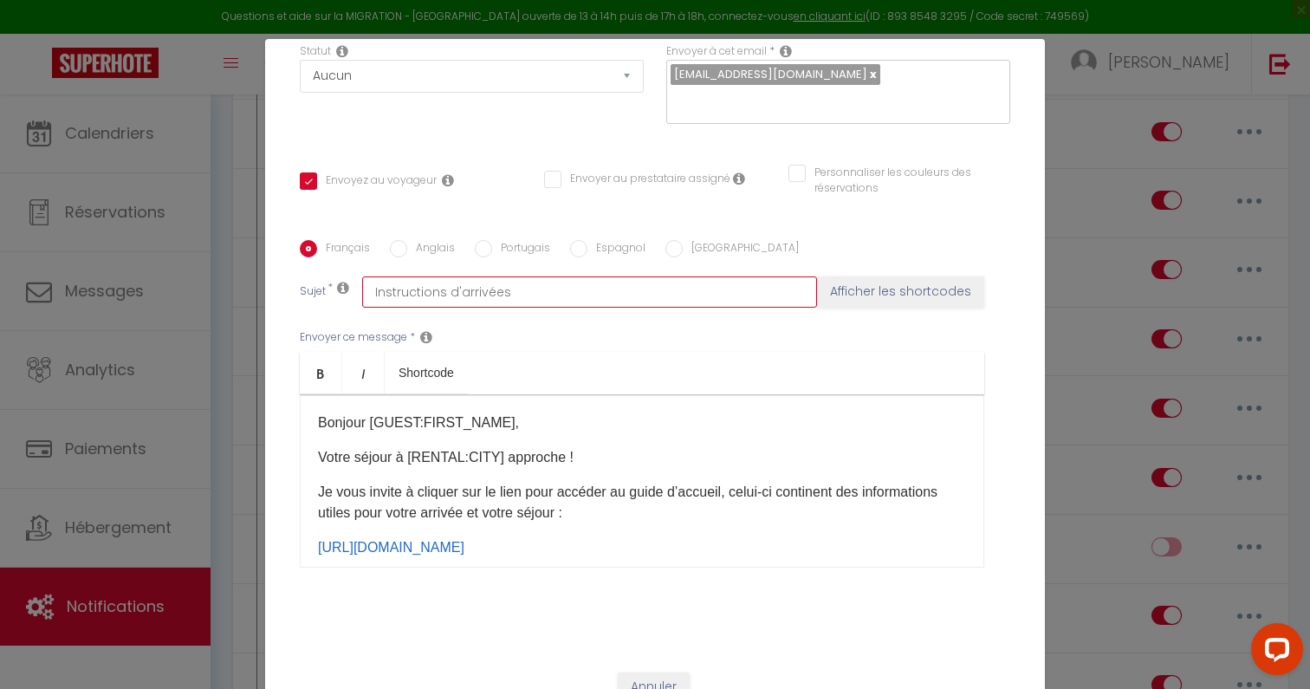
checkbox input "false"
paste input "https://welcomebienvenue.my.canva.site/book-capestang"
type input "Instructions d'arrivées https://welcomebienvenue.my.canva.site/book-capestang"
checkbox input "true"
checkbox input "false"
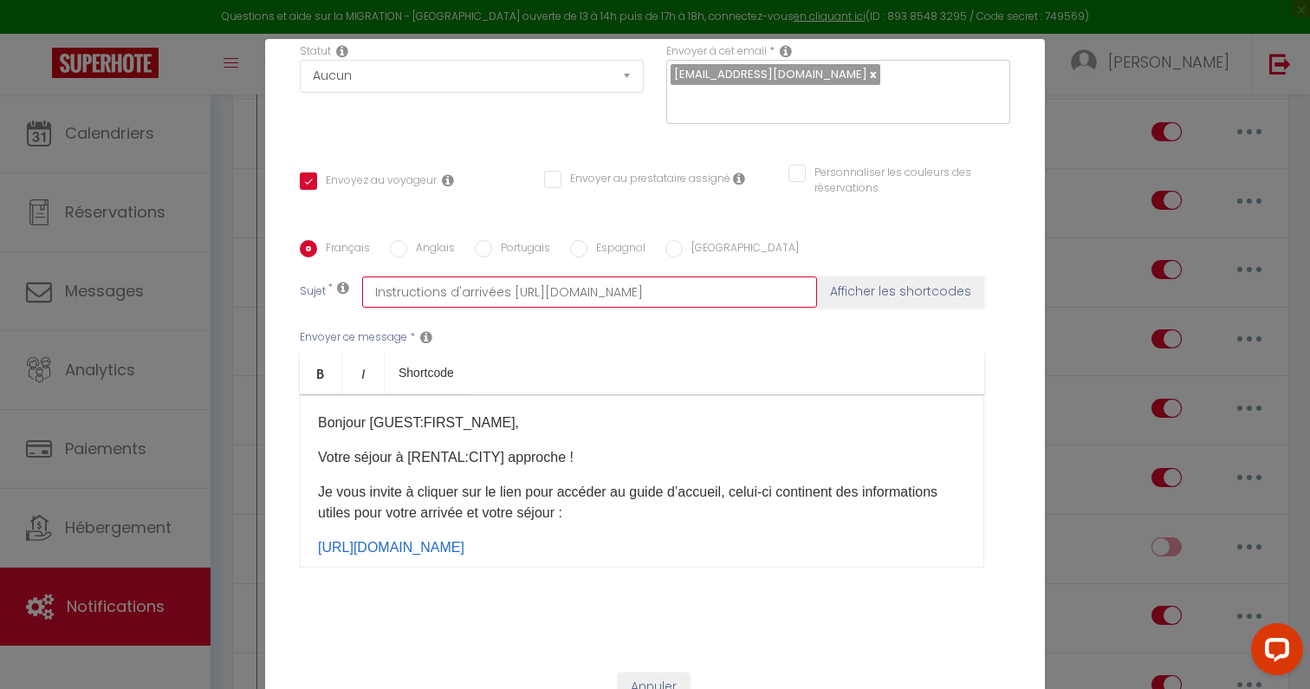
checkbox input "false"
click at [455, 276] on input "Instructions d'arrivées https://welcomebienvenue.my.canva.site/book-capestang" at bounding box center [589, 291] width 455 height 31
type input "Instructions d'arrivées https://welcomebienvenue.my.canva.site/book-capestang"
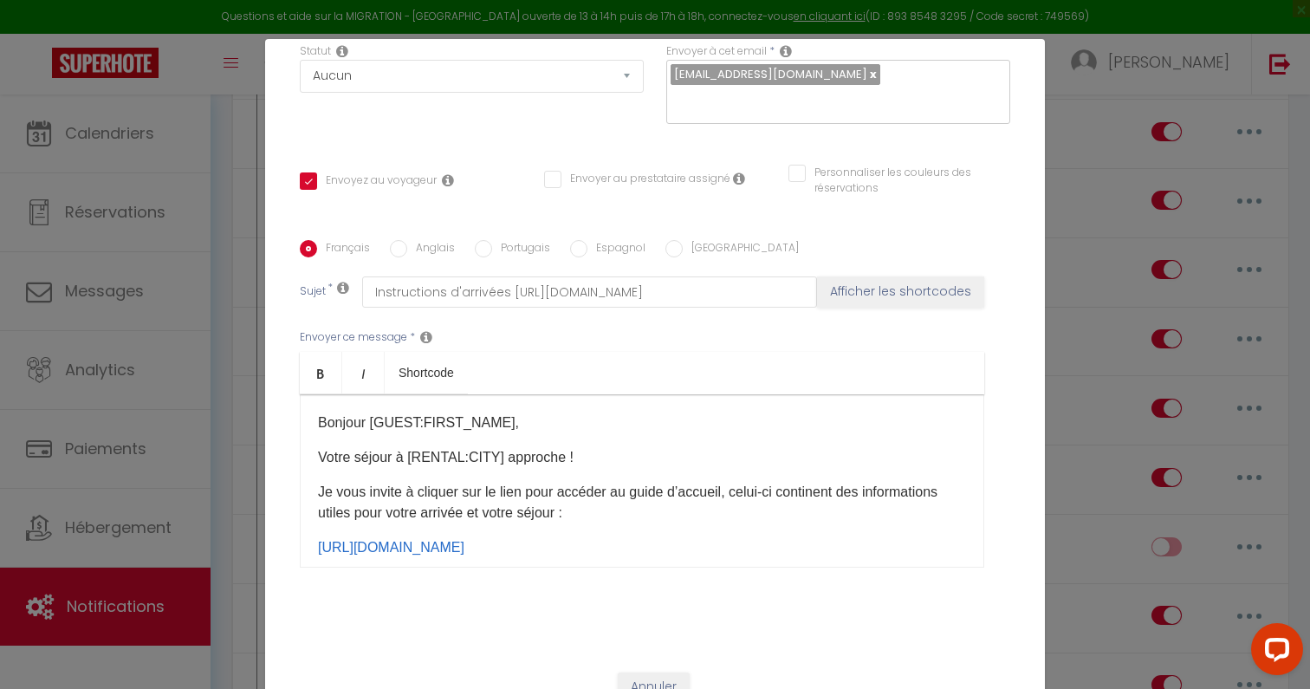
click at [603, 502] on div "Bonjour [GUEST:FIRST_NAME], Votre séjour à [RENTAL:CITY] approche ! Je vous inv…" at bounding box center [642, 480] width 685 height 173
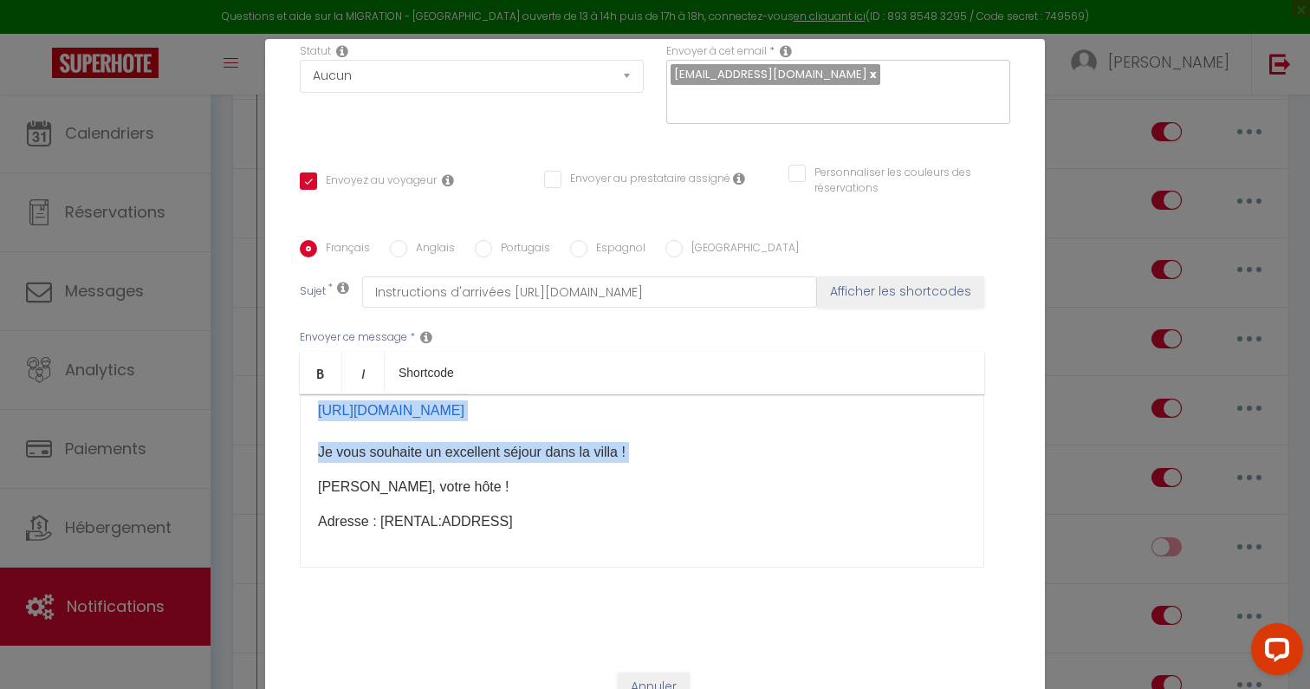
drag, startPoint x: 706, startPoint y: 510, endPoint x: 678, endPoint y: 443, distance: 73.4
click at [678, 443] on div "Bonjour [GUEST:FIRST_NAME], Votre séjour à [RENTAL:CITY] approche ! Je vous inv…" at bounding box center [642, 480] width 685 height 173
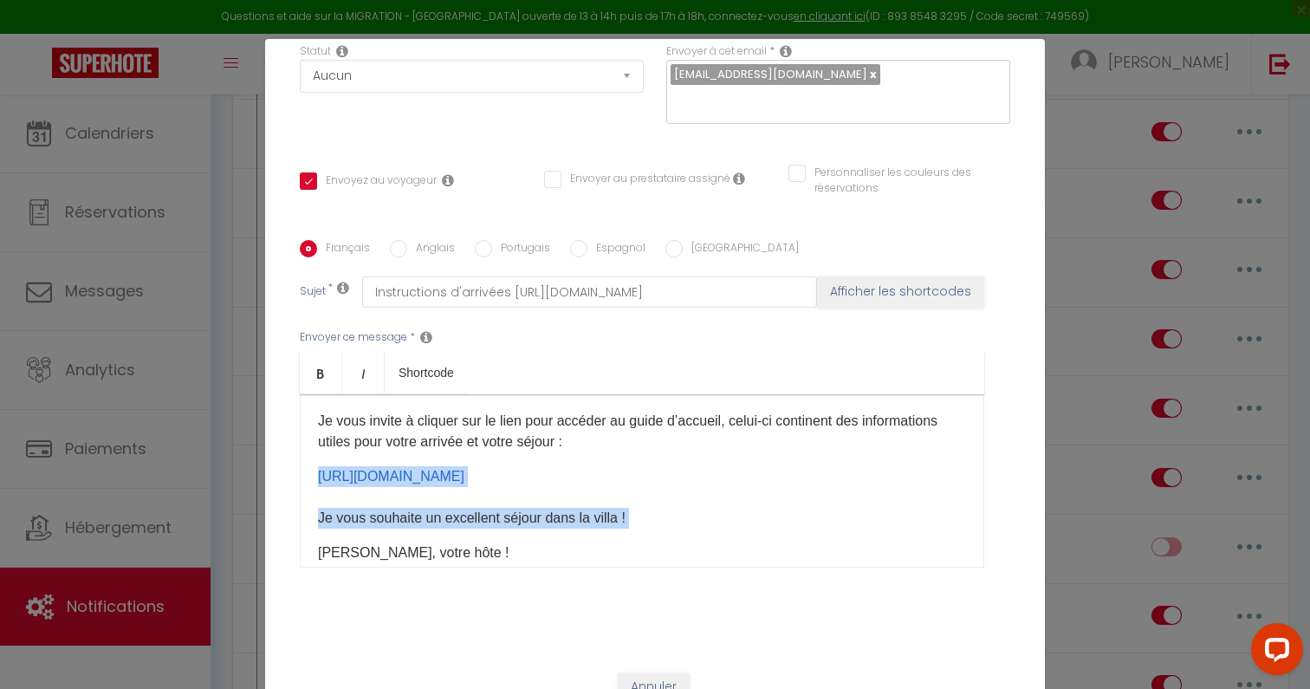
scroll to position [79, 0]
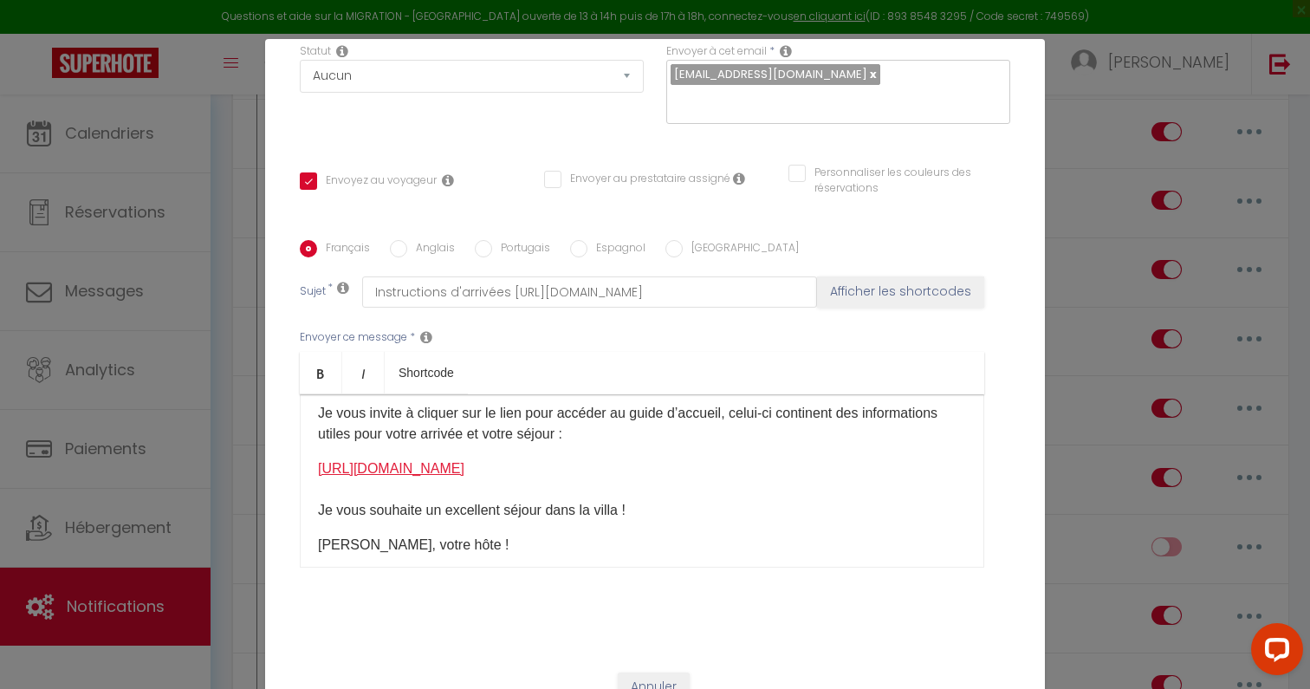
click at [464, 461] on link "https://welcomebienvenue.my.canva.site/book-capestang" at bounding box center [391, 468] width 146 height 15
drag, startPoint x: 717, startPoint y: 449, endPoint x: 309, endPoint y: 451, distance: 408.1
click at [309, 451] on div "Bonjour [GUEST:FIRST_NAME], Votre séjour à [RENTAL:CITY] approche ! Je vous inv…" at bounding box center [642, 480] width 685 height 173
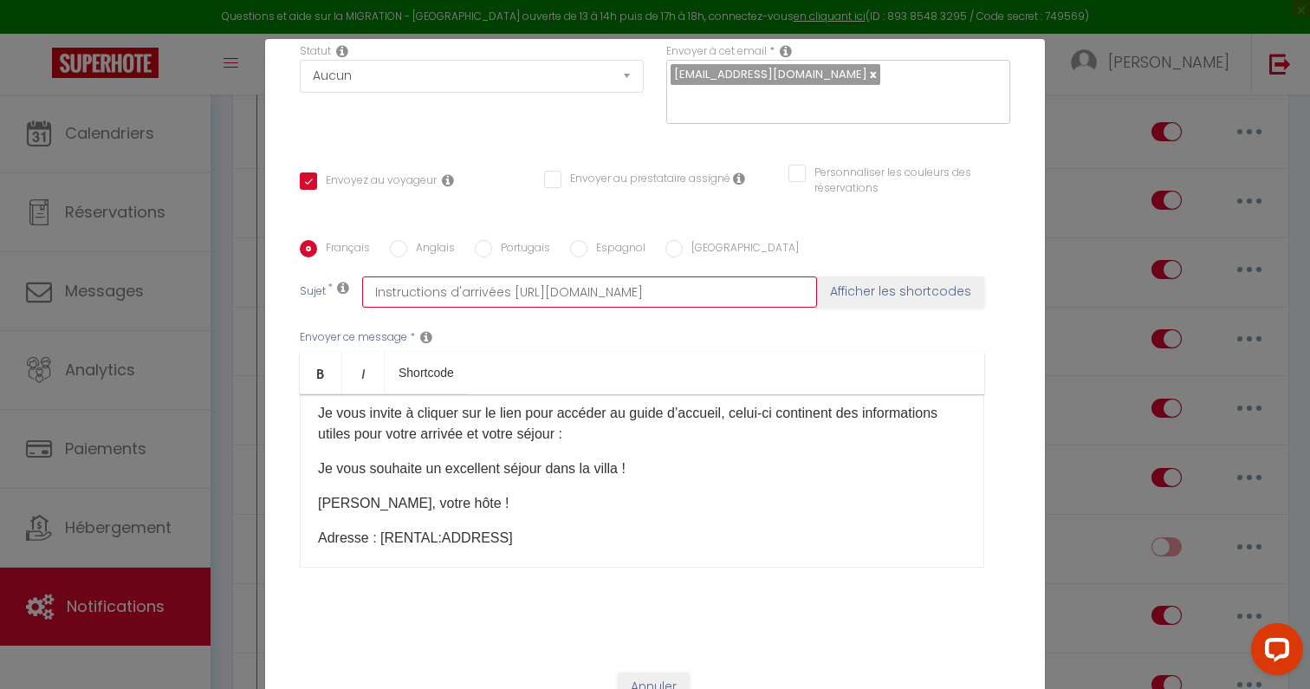
scroll to position [0, 52]
drag, startPoint x: 506, startPoint y: 264, endPoint x: 834, endPoint y: 300, distance: 329.4
click at [834, 300] on div "Français Anglais Portugais Espagnol Italien Sujet * Instructions d'arrivées htt…" at bounding box center [654, 414] width 719 height 349
type input "Instructions d'arrivées"
checkbox input "true"
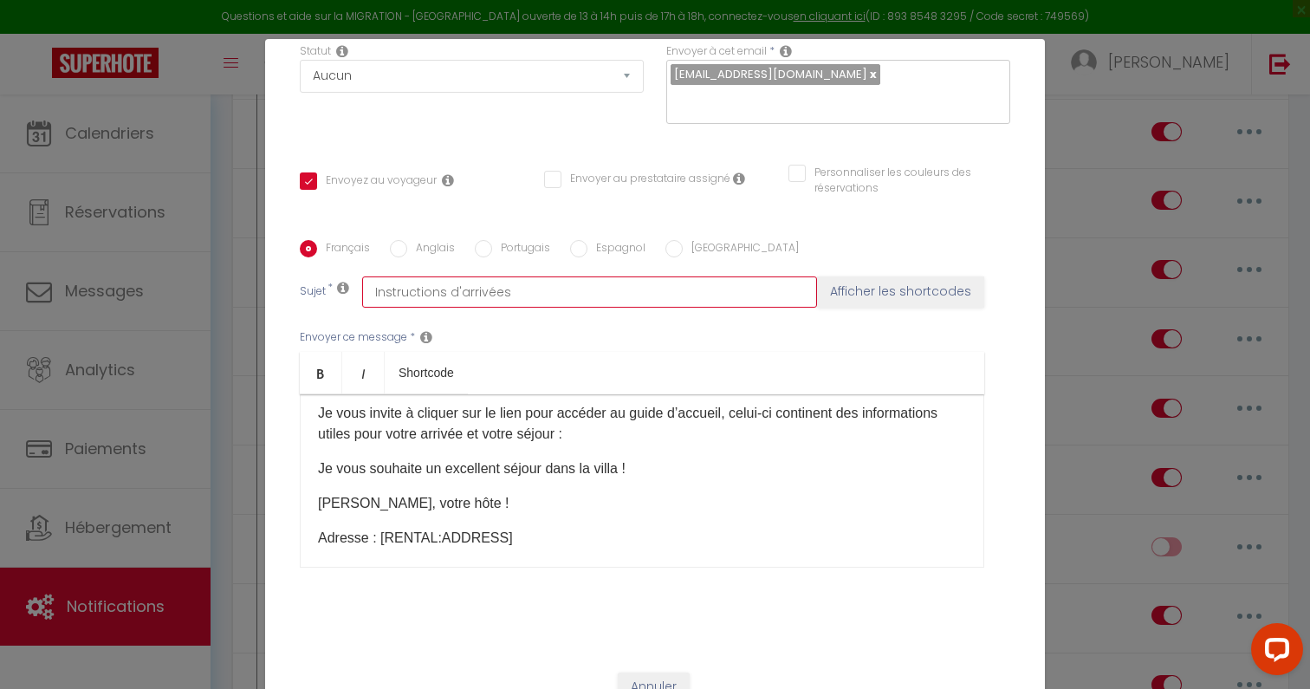
checkbox input "false"
type input "Instructions d'arrivées"
checkbox input "true"
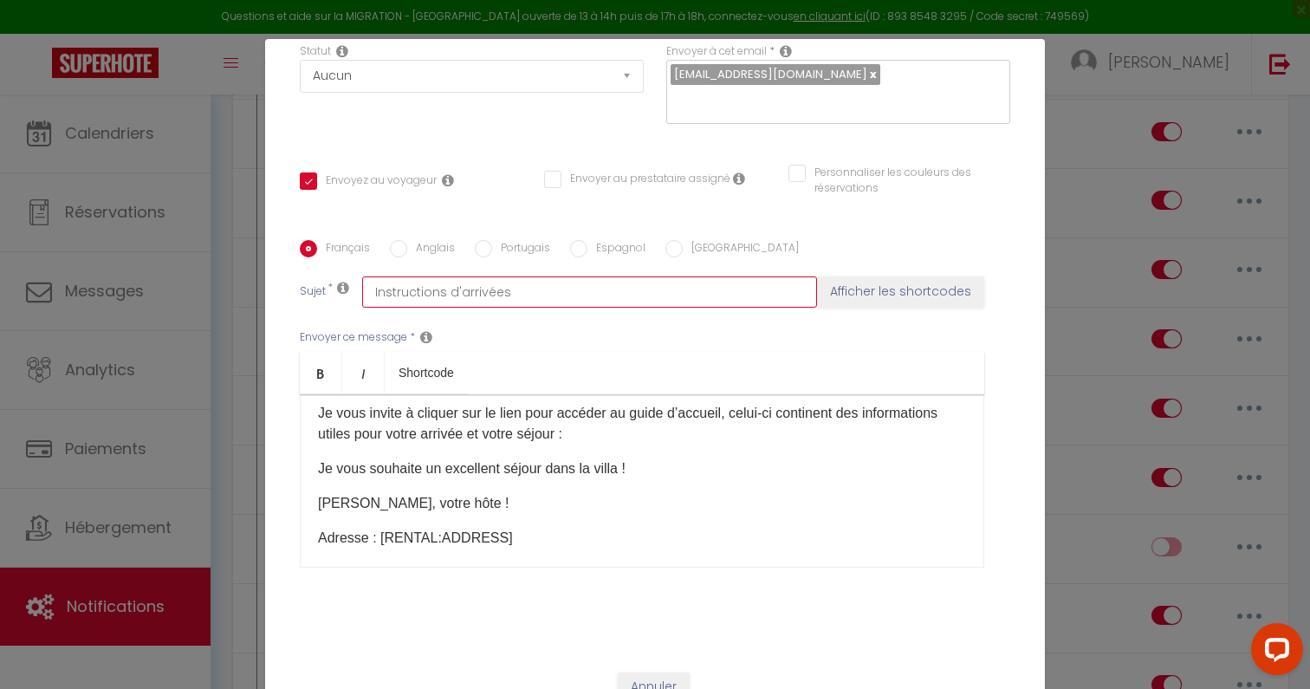
checkbox input "false"
type input "Instructions d'arrivées"
click at [657, 416] on p "Je vous invite à cliquer sur le lien pour accéder au guide d’accueil, celui-ci …" at bounding box center [642, 424] width 648 height 42
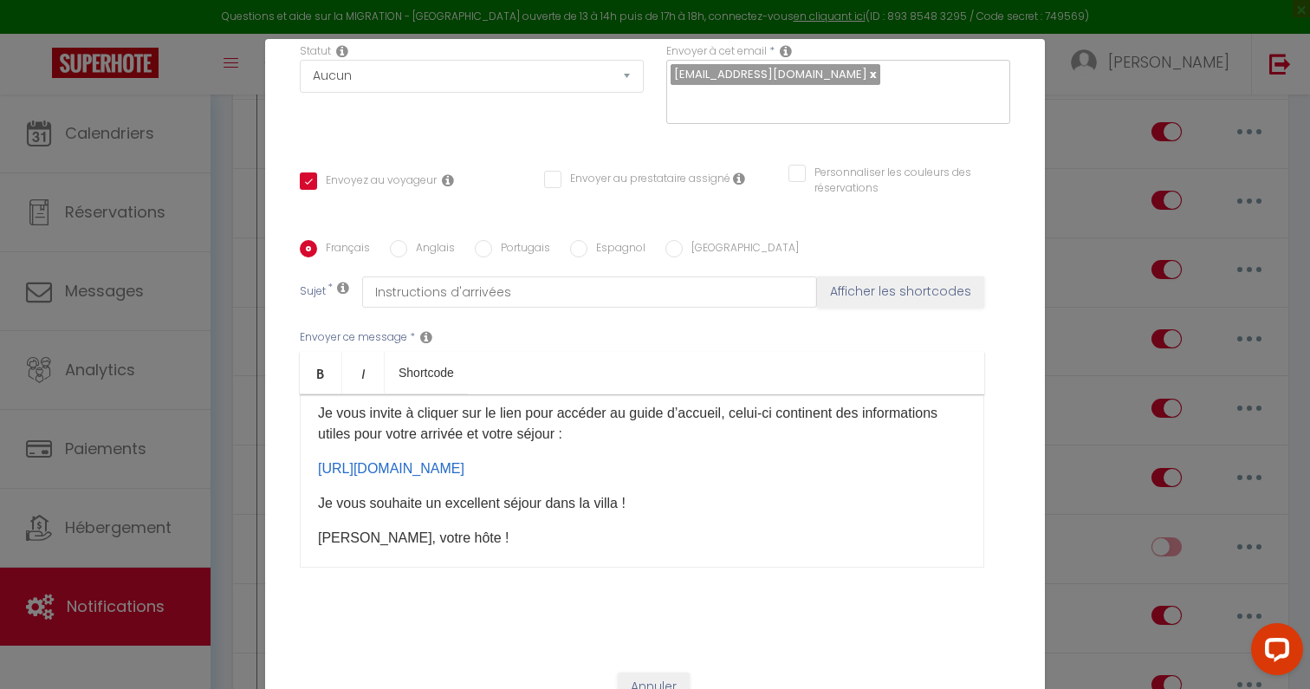
click at [676, 493] on p "Je vous souhaite un excellent séjour dans la villa !" at bounding box center [642, 503] width 648 height 21
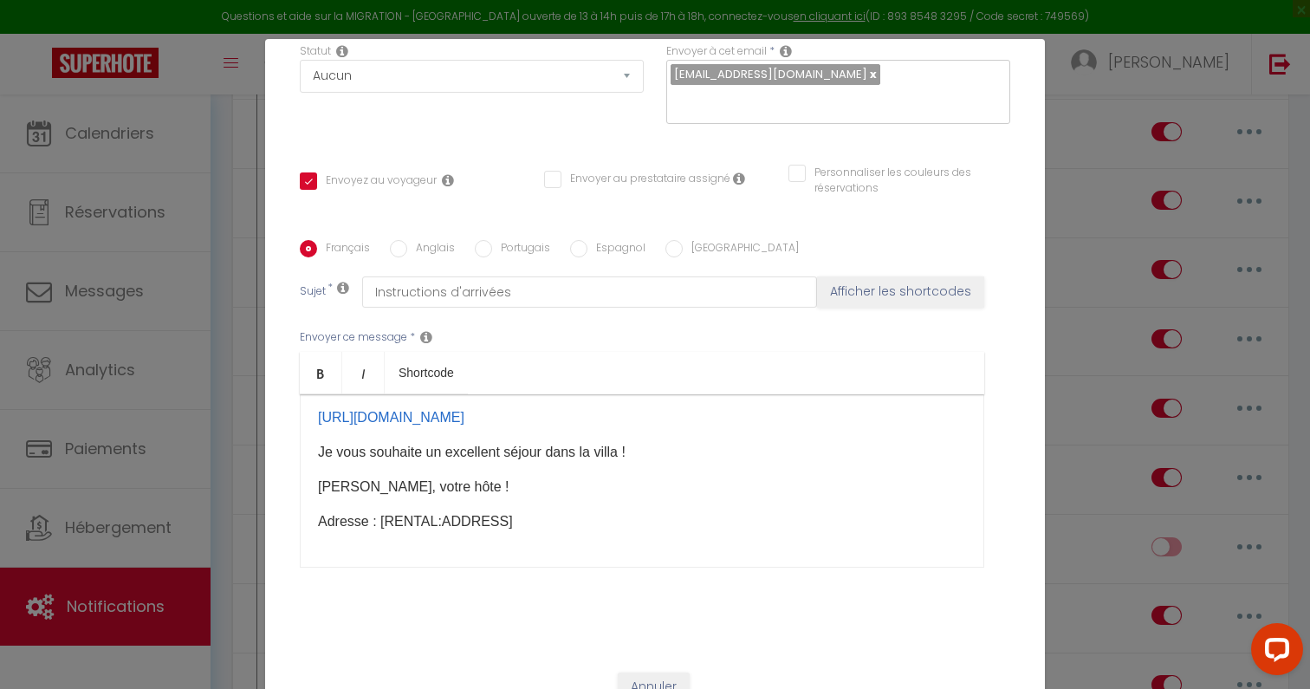
scroll to position [78, 0]
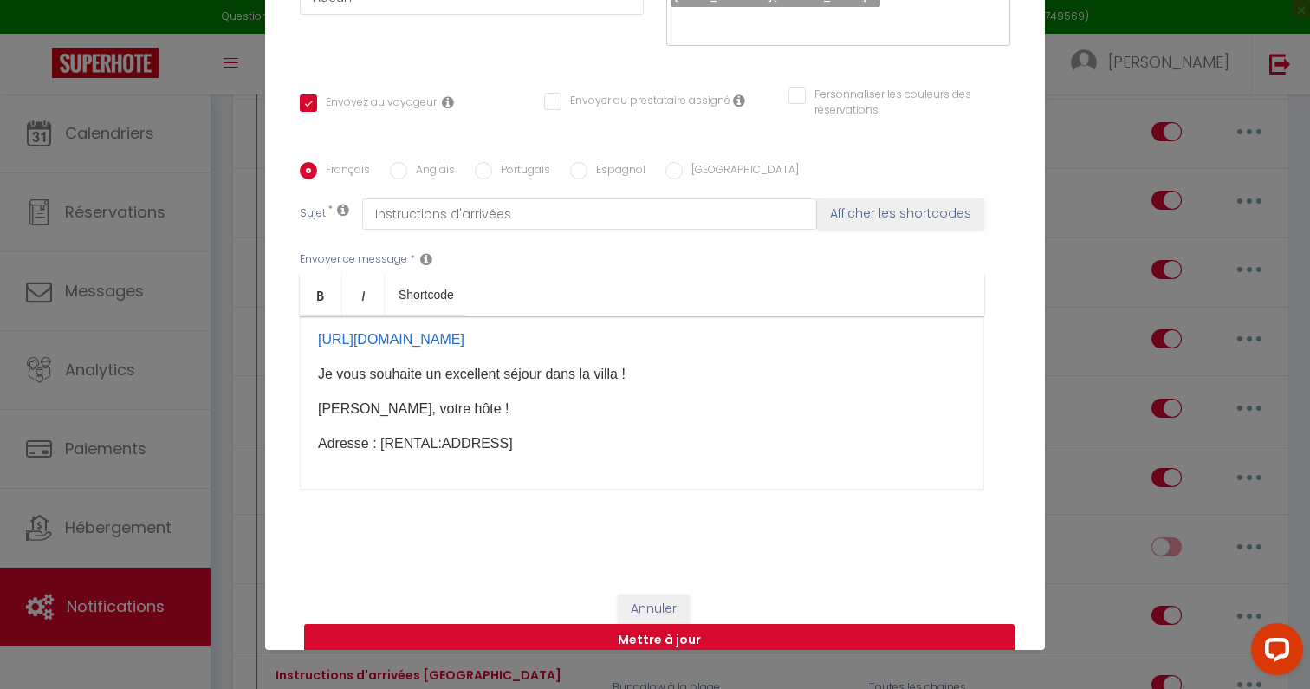
click at [674, 624] on button "Mettre à jour" at bounding box center [659, 640] width 710 height 33
checkbox input "true"
checkbox input "false"
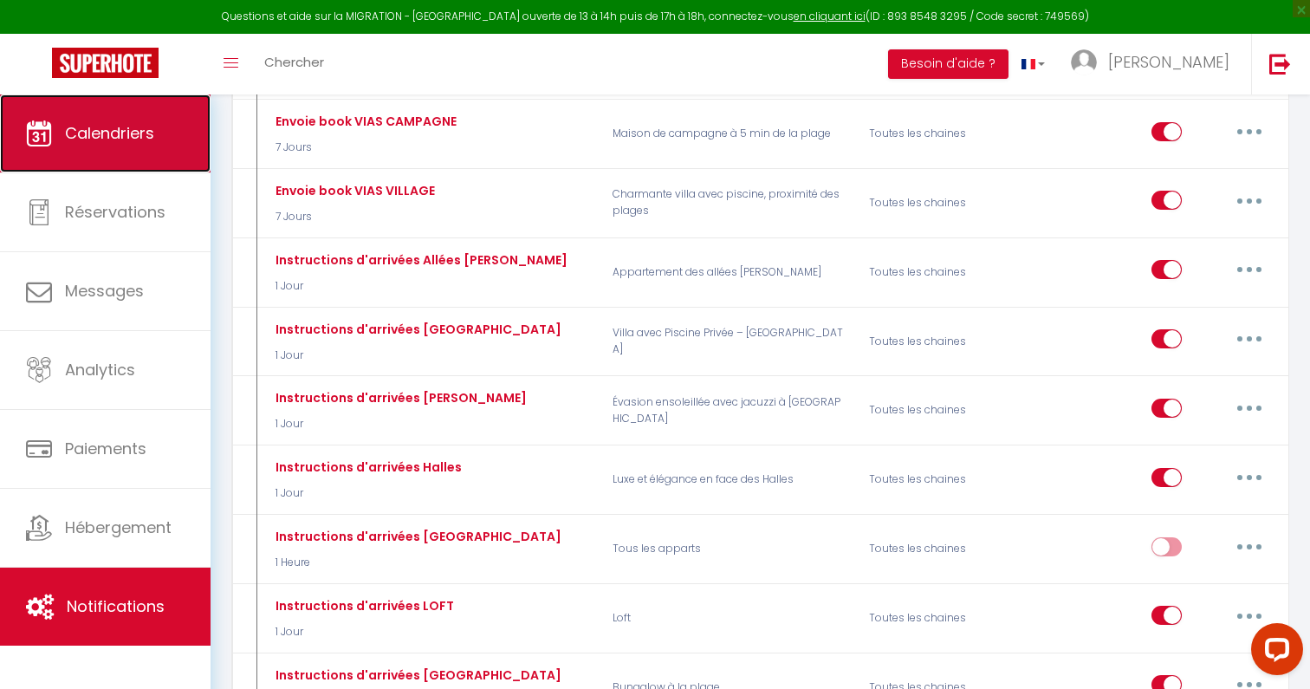
click at [163, 132] on link "Calendriers" at bounding box center [105, 133] width 211 height 78
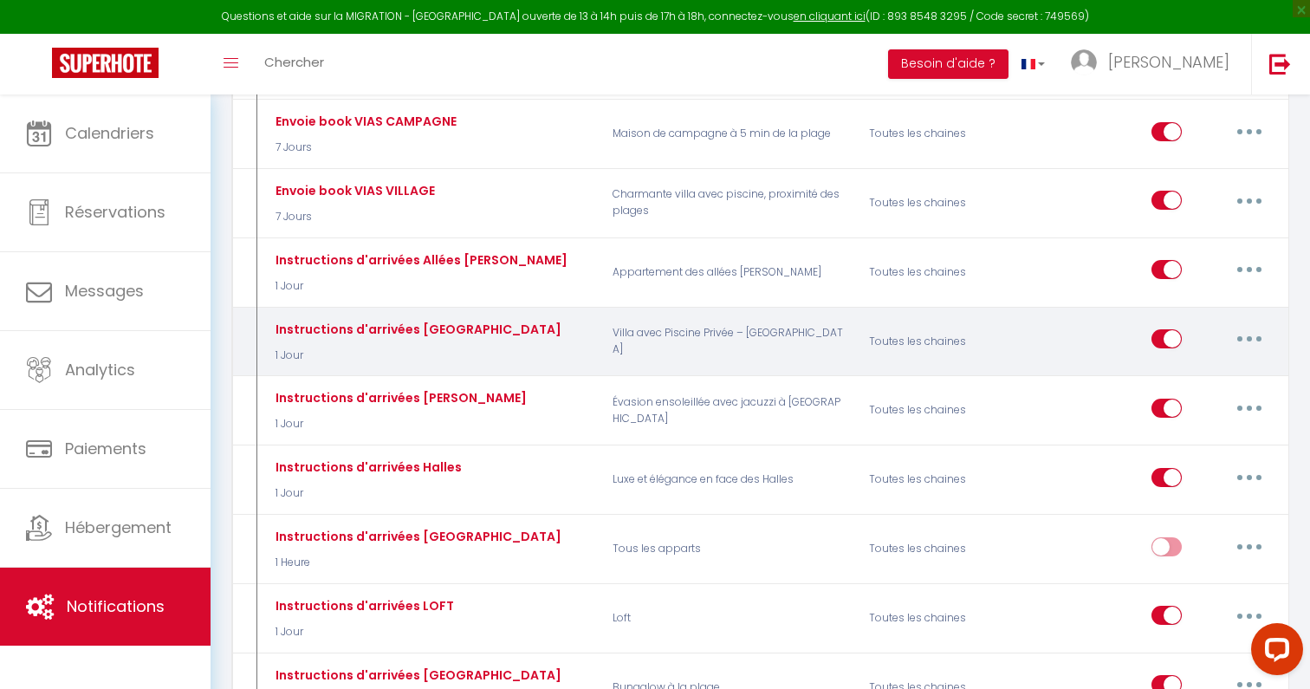
click at [1243, 325] on button "button" at bounding box center [1249, 339] width 49 height 28
click at [1197, 426] on link "Tester" at bounding box center [1204, 440] width 128 height 29
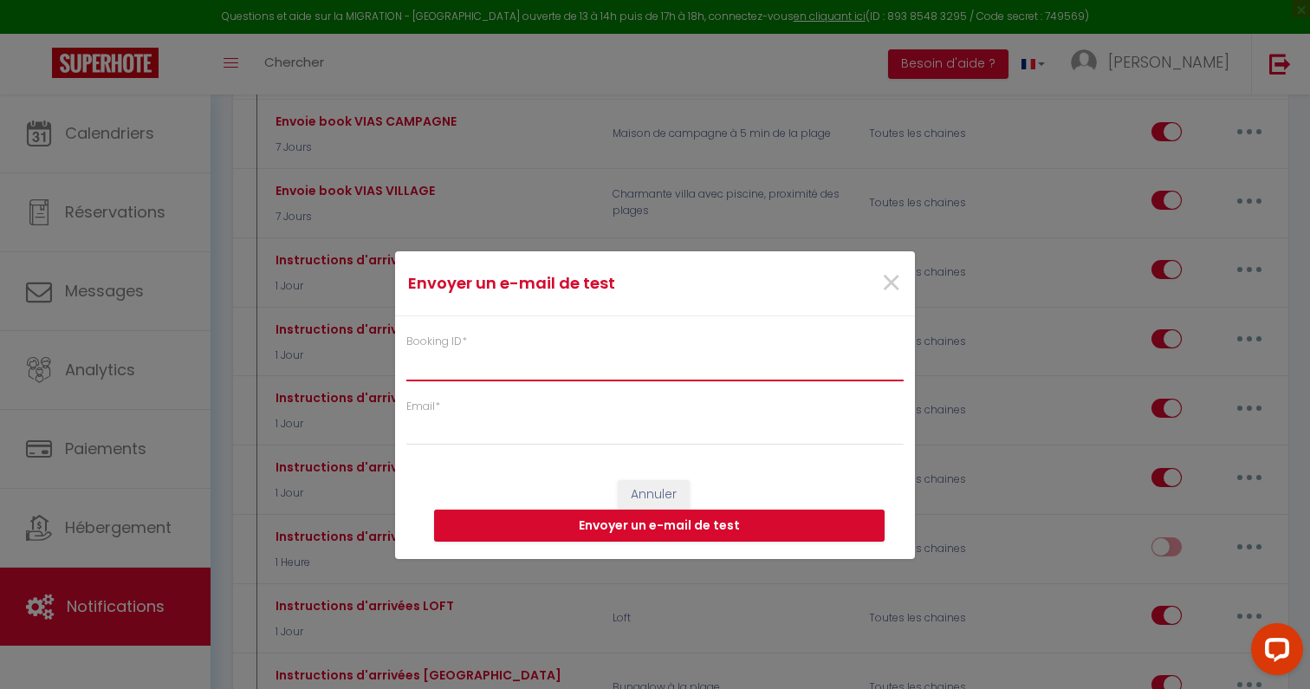
click at [607, 360] on input "Booking ID *" at bounding box center [654, 364] width 497 height 31
paste input "6222803"
type input "6222803"
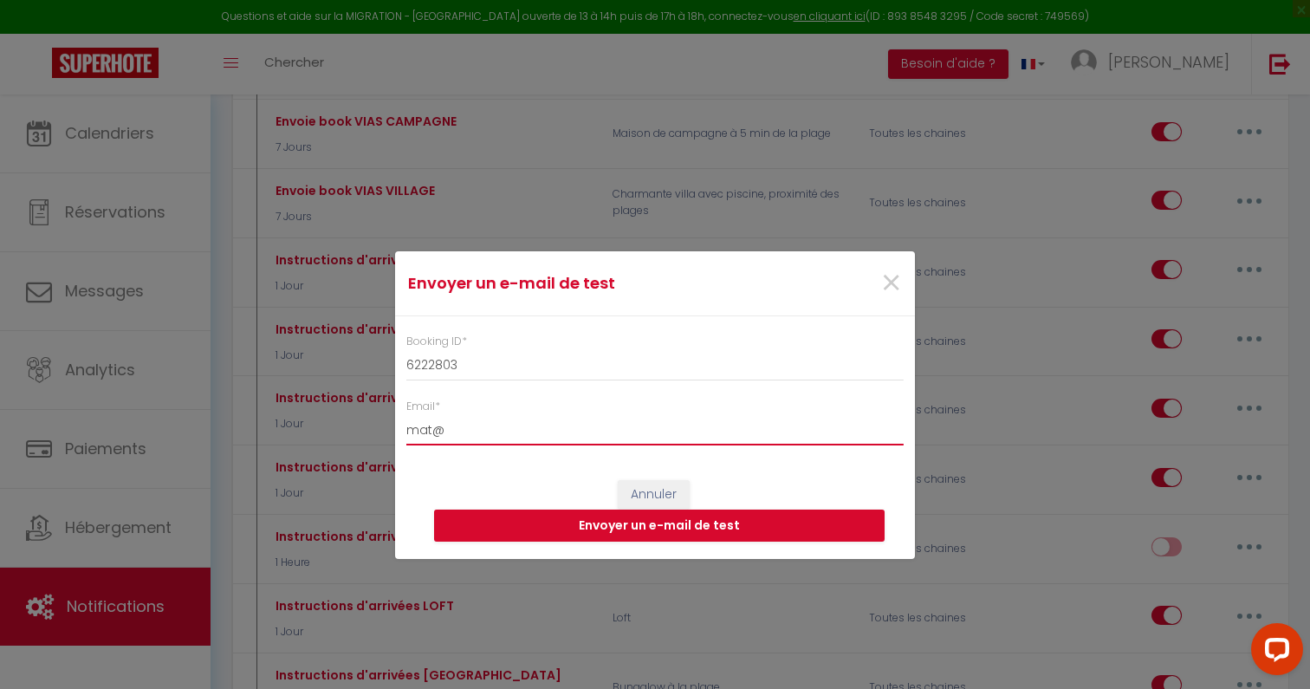
type input "mat@superhote.com"
click at [736, 532] on button "Envoyer un e-mail de test" at bounding box center [659, 525] width 451 height 33
click at [887, 292] on span "×" at bounding box center [891, 283] width 22 height 52
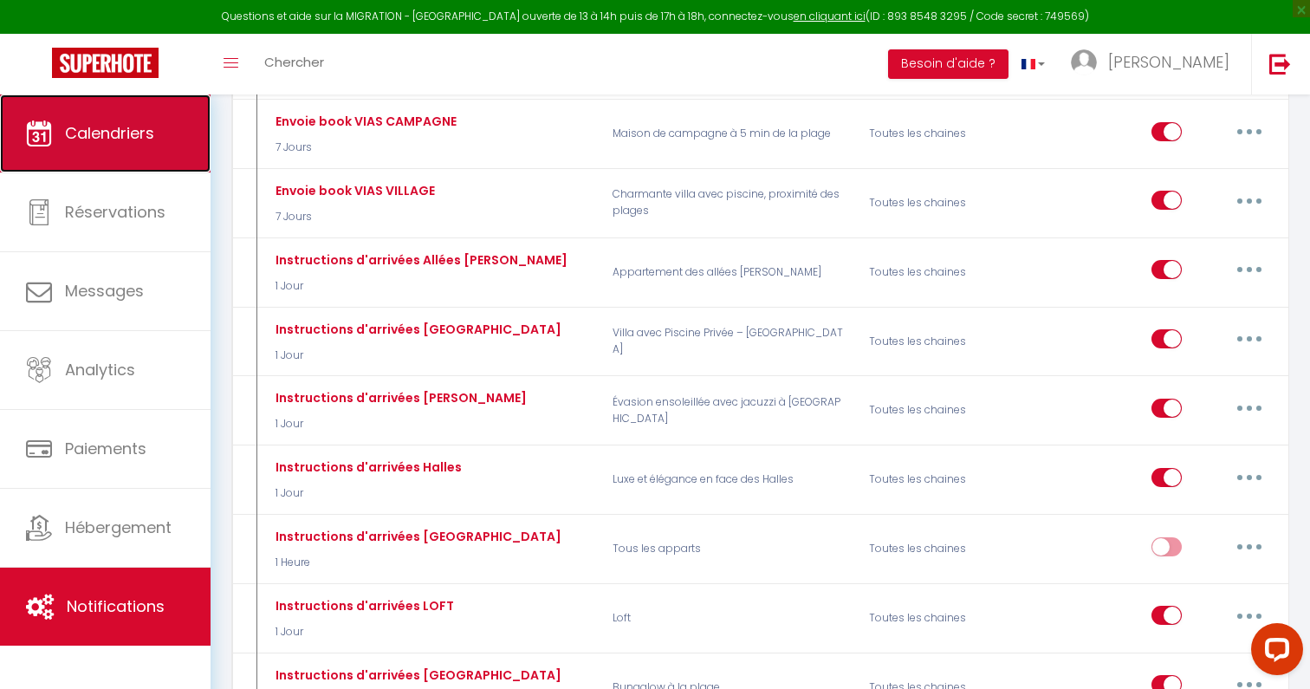
click at [184, 152] on link "Calendriers" at bounding box center [105, 133] width 211 height 78
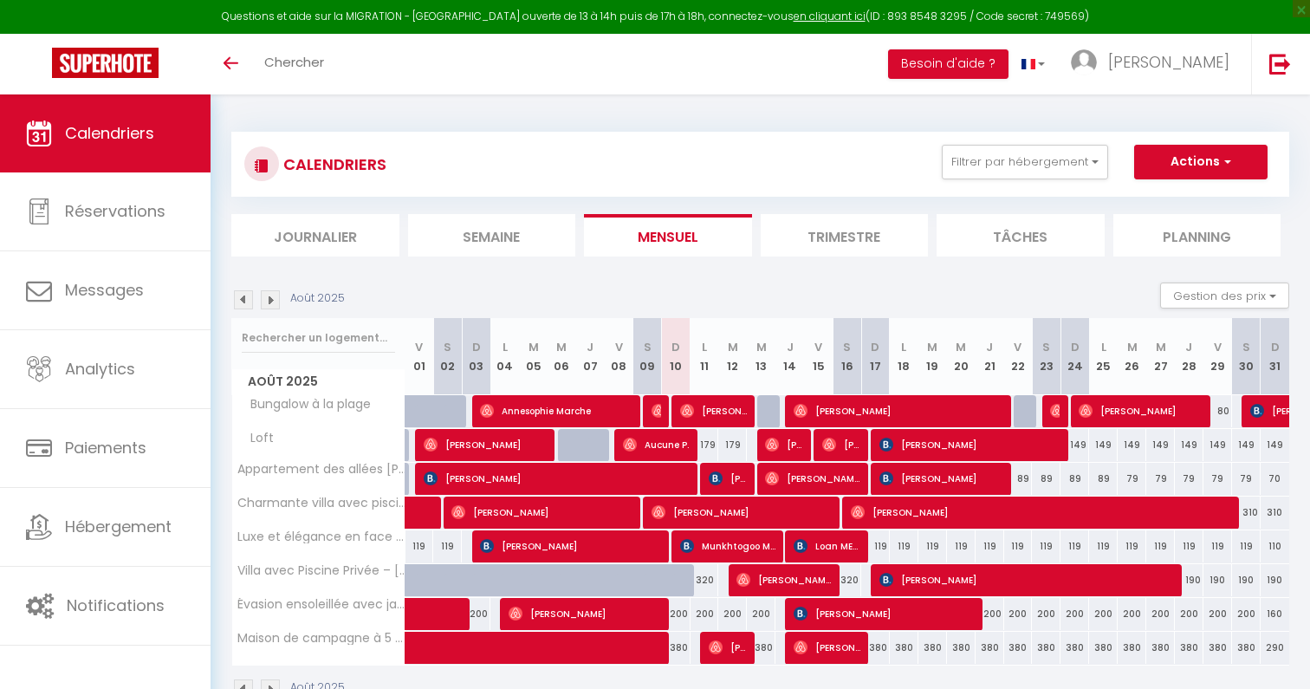
select select
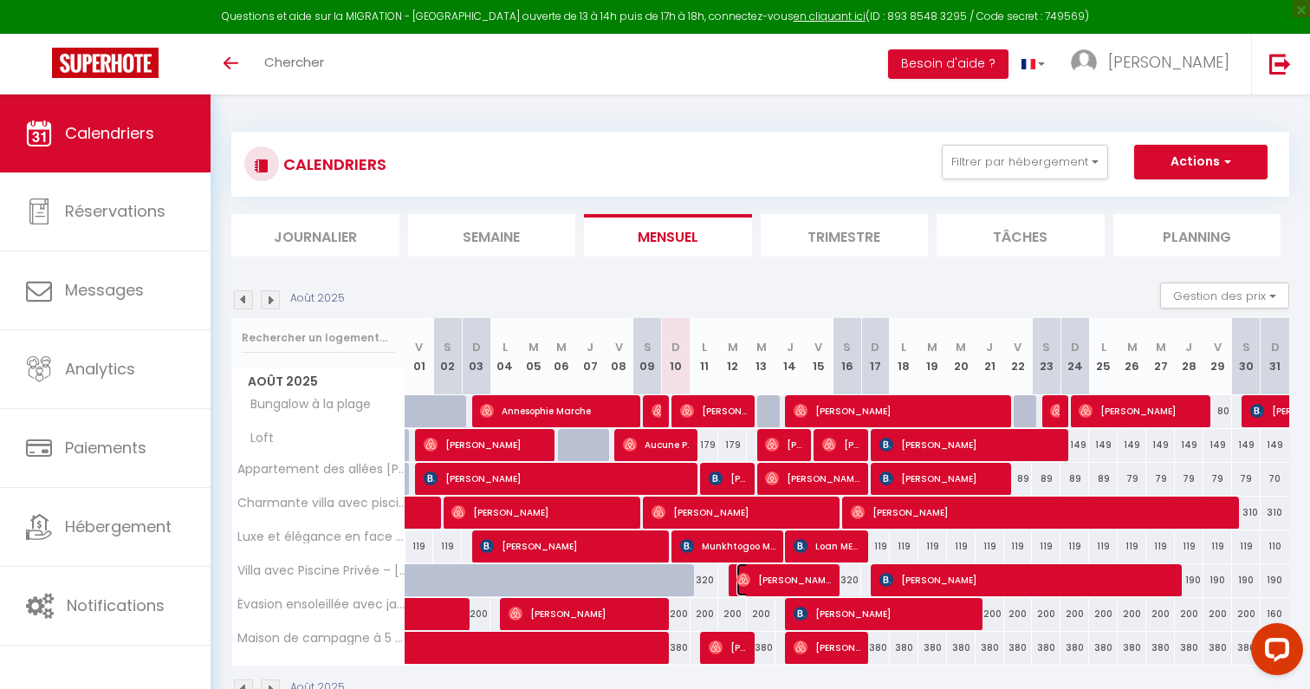
click at [766, 581] on span "Victor Hilinger" at bounding box center [783, 579] width 95 height 33
select select "OK"
select select "0"
select select "1"
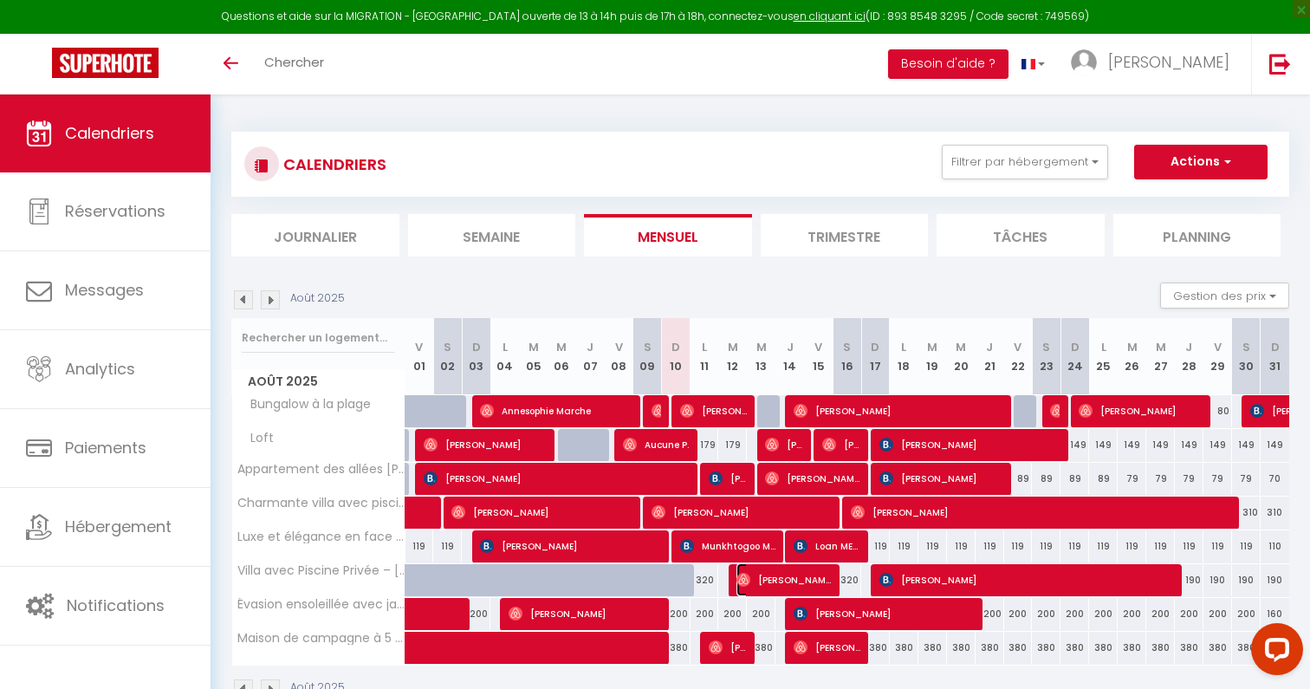
select select "1"
select select
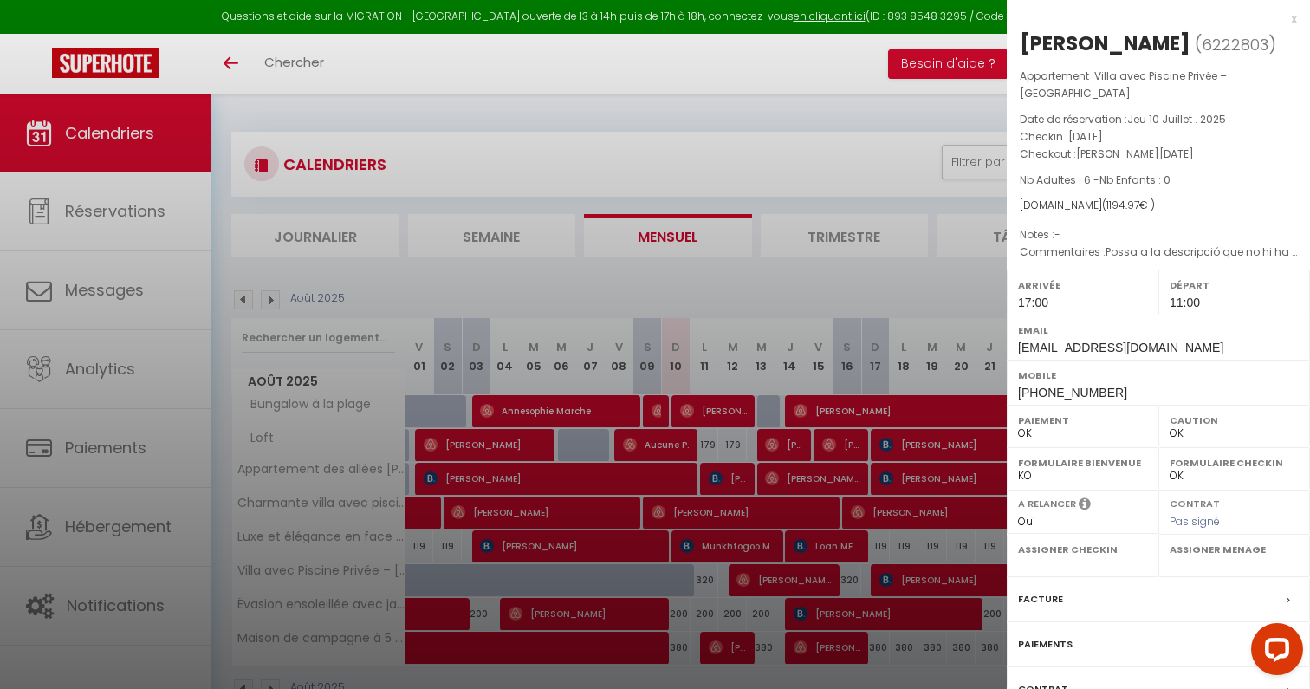
click at [1217, 36] on span "6222803" at bounding box center [1235, 45] width 67 height 22
copy span "6222803"
click at [895, 114] on div at bounding box center [655, 344] width 1310 height 689
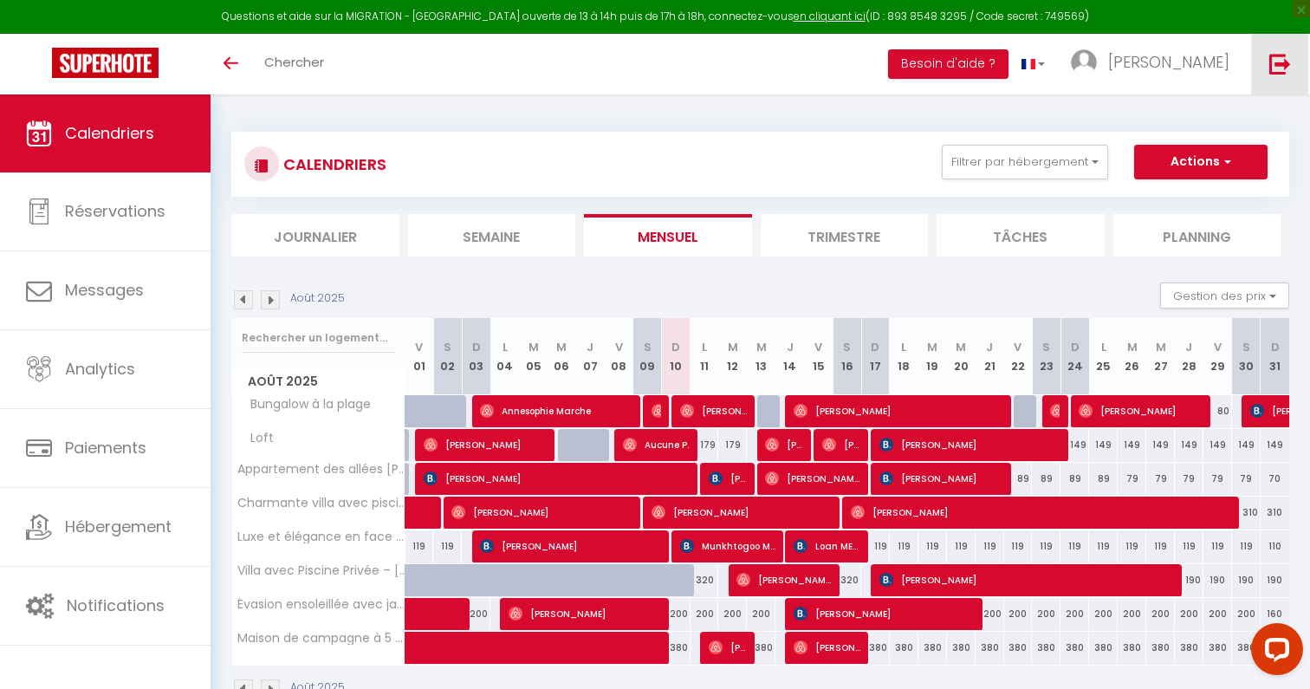
click at [1281, 55] on img at bounding box center [1280, 64] width 22 height 22
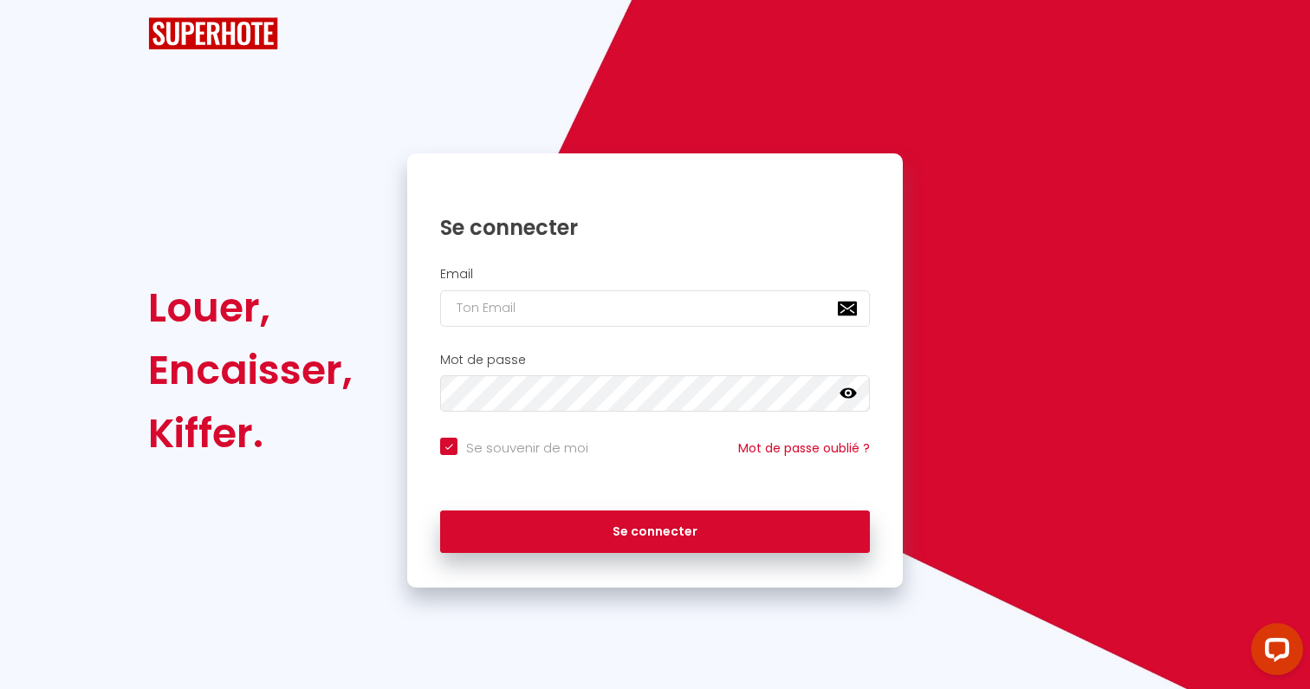
checkbox input "true"
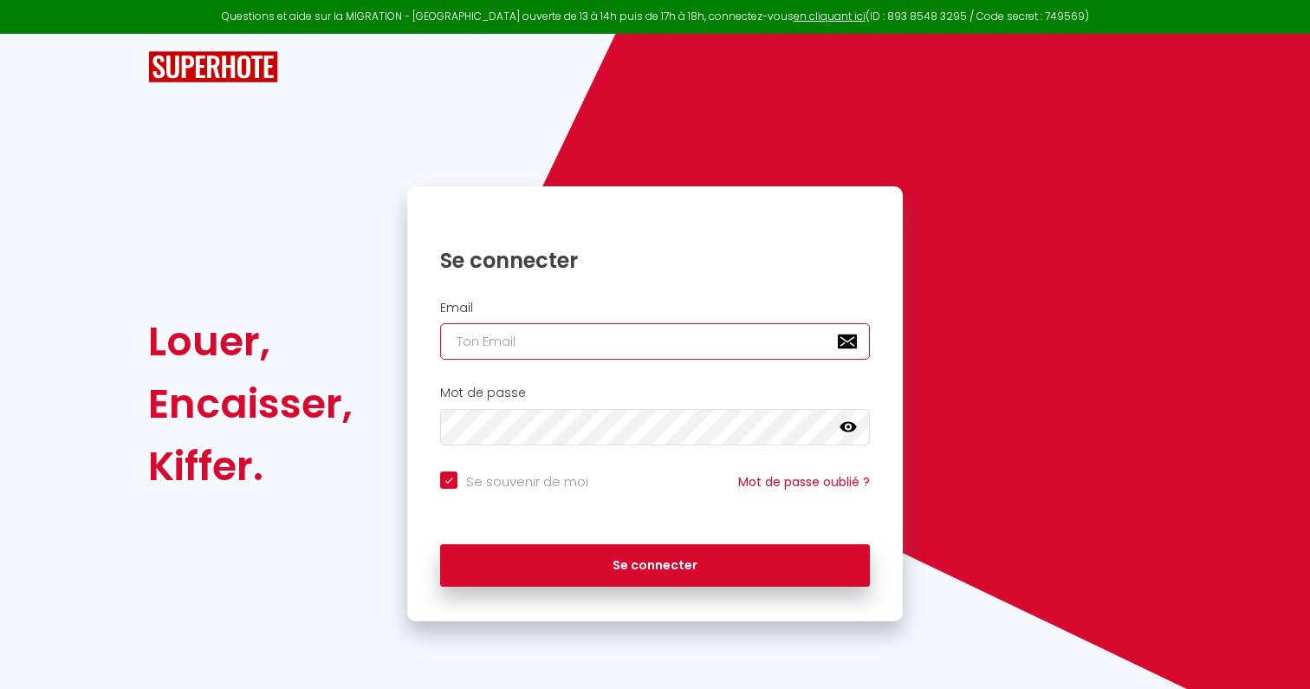
click at [736, 357] on input "email" at bounding box center [655, 341] width 430 height 36
paste input "[DOMAIN_NAME][EMAIL_ADDRESS][DOMAIN_NAME]"
type input "[DOMAIN_NAME][EMAIL_ADDRESS][DOMAIN_NAME]"
checkbox input "true"
type input "[DOMAIN_NAME][EMAIL_ADDRESS][DOMAIN_NAME]"
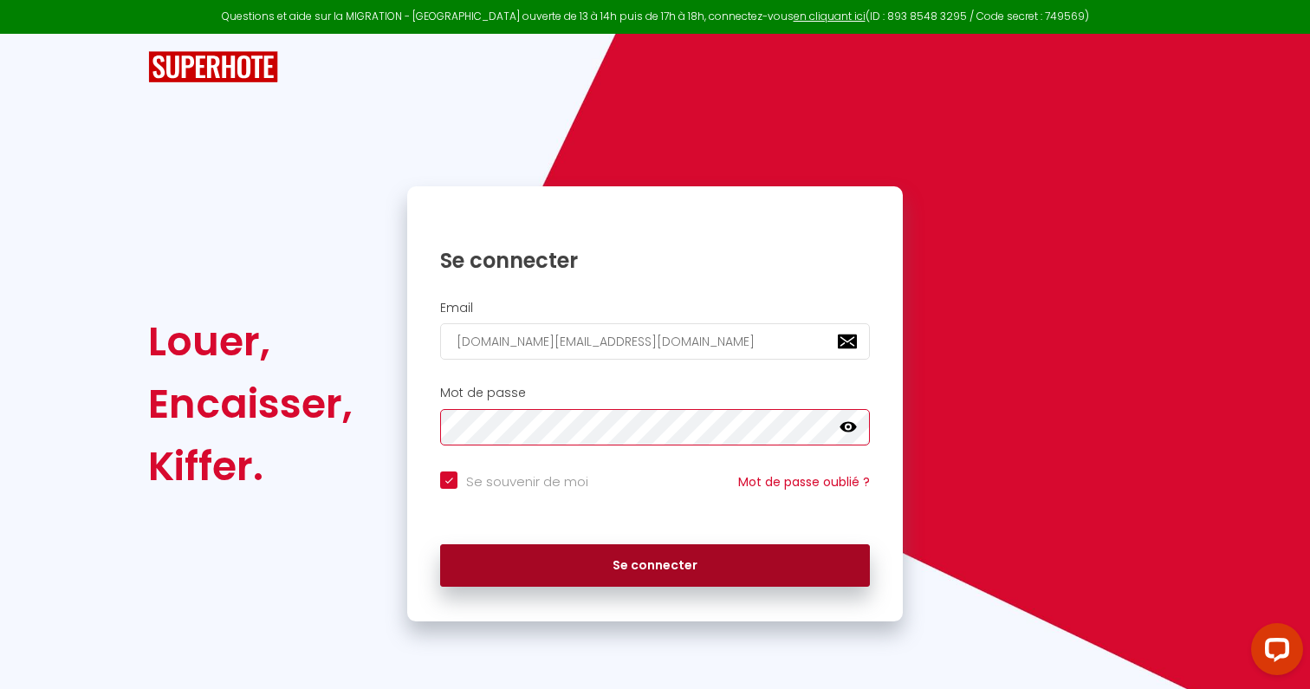
checkbox input "true"
click at [597, 568] on button "Se connecter" at bounding box center [655, 565] width 430 height 43
